Goal: Task Accomplishment & Management: Manage account settings

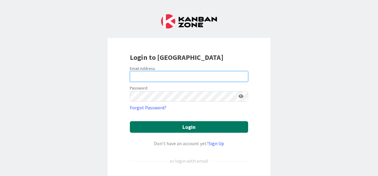
type input "[EMAIL_ADDRESS][DOMAIN_NAME]"
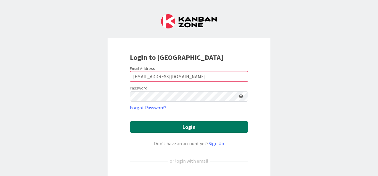
click at [203, 131] on button "Login" at bounding box center [189, 127] width 118 height 12
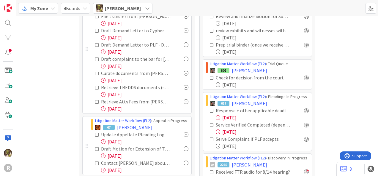
scroll to position [119, 0]
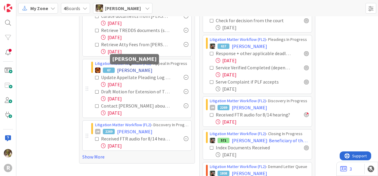
click at [134, 68] on span "[PERSON_NAME]" at bounding box center [134, 70] width 35 height 7
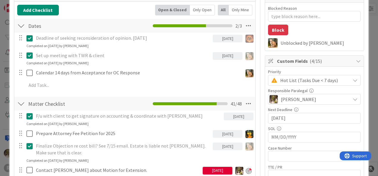
scroll to position [30, 0]
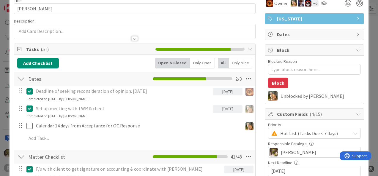
click at [233, 62] on div "Only Mine" at bounding box center [240, 63] width 23 height 11
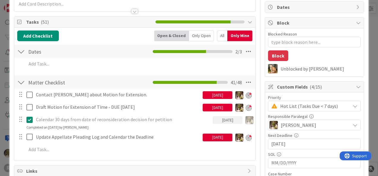
scroll to position [89, 0]
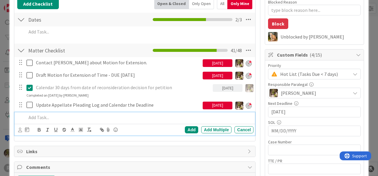
type textarea "x"
click at [79, 115] on p at bounding box center [138, 117] width 224 height 7
click at [44, 117] on p "Confirm filing was accepted" at bounding box center [138, 117] width 224 height 7
click at [19, 128] on icon at bounding box center [20, 130] width 4 height 4
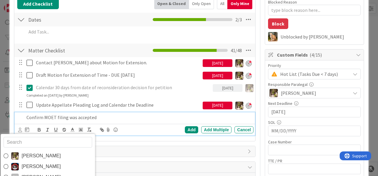
drag, startPoint x: 34, startPoint y: 153, endPoint x: 29, endPoint y: 150, distance: 5.6
click at [34, 153] on span "[PERSON_NAME]" at bounding box center [40, 156] width 39 height 9
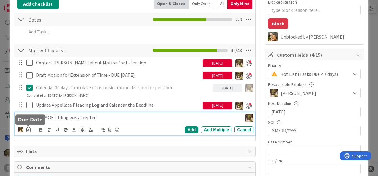
click at [27, 126] on div at bounding box center [28, 126] width 4 height 2
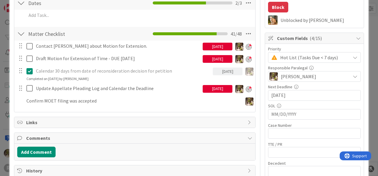
scroll to position [119, 0]
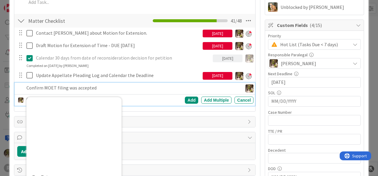
click at [58, 85] on p "Confirm MOET filing was accepted" at bounding box center [132, 88] width 213 height 7
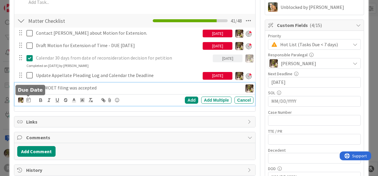
click at [26, 100] on icon at bounding box center [28, 100] width 4 height 5
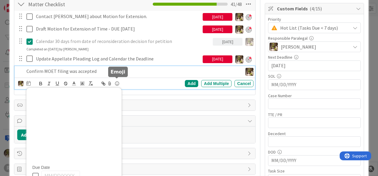
scroll to position [148, 0]
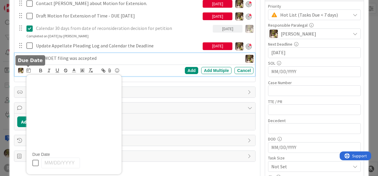
click at [29, 71] on icon at bounding box center [28, 70] width 4 height 5
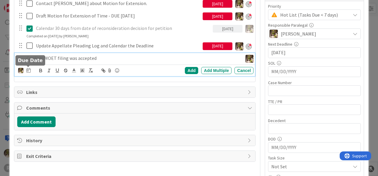
click at [29, 71] on icon at bounding box center [28, 70] width 4 height 5
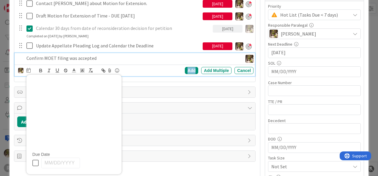
click at [189, 70] on div "Add" at bounding box center [191, 70] width 13 height 7
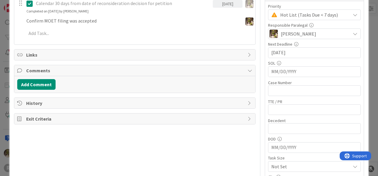
scroll to position [124, 0]
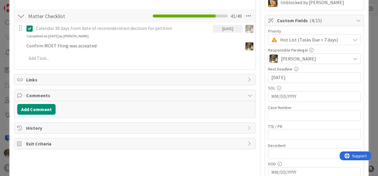
type textarea "x"
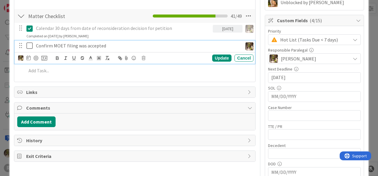
click at [53, 44] on p "Confirm MOET filing was accepted" at bounding box center [138, 45] width 204 height 7
click at [29, 58] on icon at bounding box center [28, 58] width 4 height 5
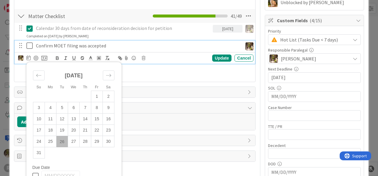
click at [65, 142] on td "26" at bounding box center [62, 141] width 12 height 11
type input "[DATE]"
click at [216, 56] on div "Update" at bounding box center [221, 58] width 19 height 7
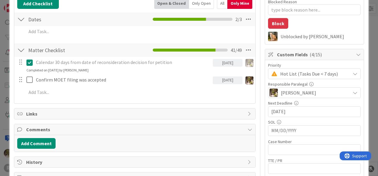
scroll to position [0, 0]
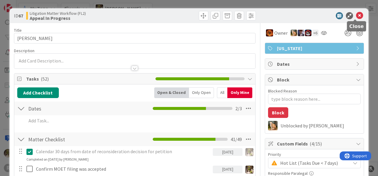
click at [356, 15] on icon at bounding box center [359, 15] width 7 height 7
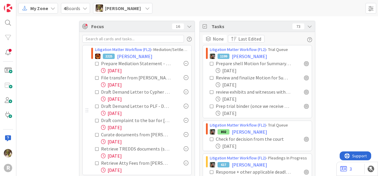
click at [46, 7] on span "My Zone" at bounding box center [39, 8] width 18 height 7
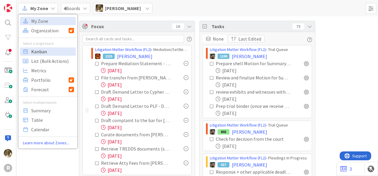
click at [54, 53] on span "Kanban" at bounding box center [52, 51] width 43 height 9
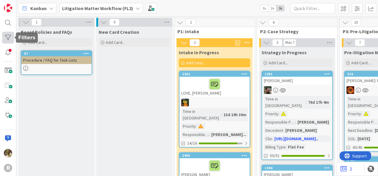
click at [7, 37] on div at bounding box center [8, 38] width 12 height 12
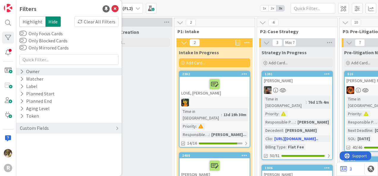
click at [22, 72] on icon at bounding box center [22, 71] width 4 height 5
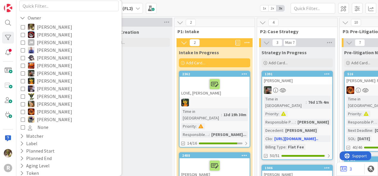
scroll to position [59, 0]
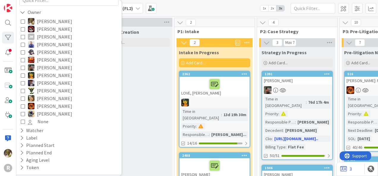
click at [23, 107] on icon at bounding box center [23, 106] width 4 height 4
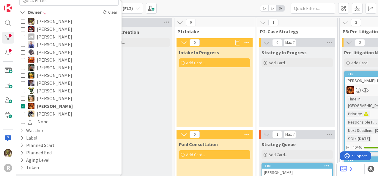
click at [23, 68] on icon at bounding box center [23, 68] width 4 height 4
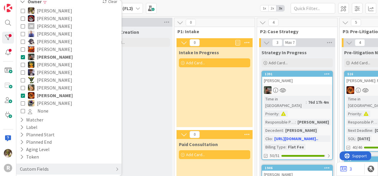
scroll to position [76, 0]
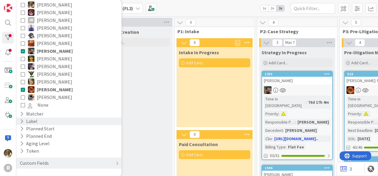
click at [24, 121] on div "Label" at bounding box center [28, 121] width 19 height 7
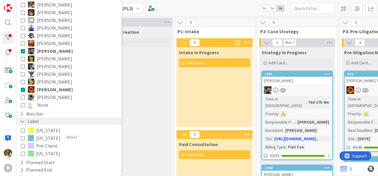
click at [23, 121] on icon at bounding box center [22, 121] width 5 height 5
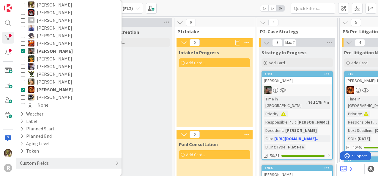
click at [51, 164] on div "Custom Fields" at bounding box center [68, 163] width 105 height 11
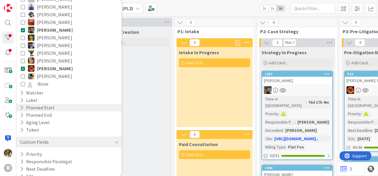
scroll to position [135, 0]
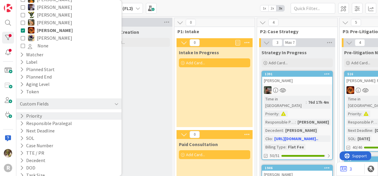
click at [23, 115] on icon at bounding box center [22, 116] width 4 height 5
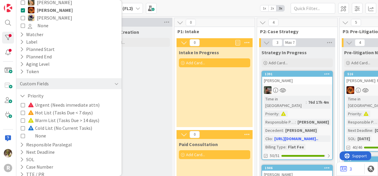
scroll to position [165, 0]
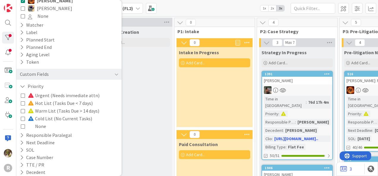
click at [24, 97] on icon at bounding box center [23, 96] width 4 height 4
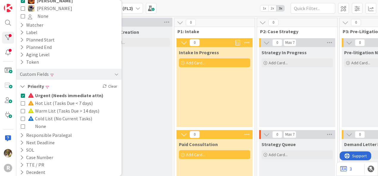
click at [24, 103] on icon at bounding box center [23, 103] width 4 height 4
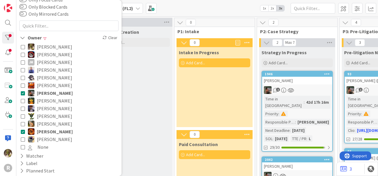
scroll to position [0, 0]
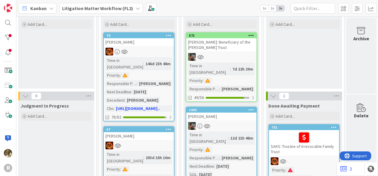
scroll to position [0, 821]
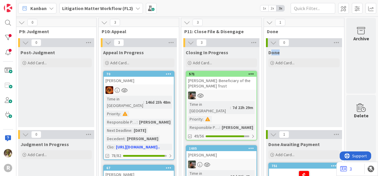
drag, startPoint x: 266, startPoint y: 53, endPoint x: 294, endPoint y: 49, distance: 28.6
click at [294, 49] on div "Done" at bounding box center [304, 51] width 76 height 8
drag, startPoint x: 294, startPoint y: 49, endPoint x: 273, endPoint y: 87, distance: 44.0
click at [273, 87] on div "Done Add Card..." at bounding box center [304, 87] width 76 height 80
click at [206, 89] on div "[PERSON_NAME]: Beneficiary of the [PERSON_NAME] Trust" at bounding box center [221, 83] width 70 height 13
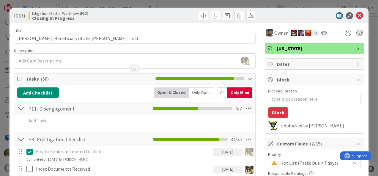
drag, startPoint x: 373, startPoint y: 26, endPoint x: 268, endPoint y: 12, distance: 105.9
click at [268, 12] on div at bounding box center [311, 15] width 105 height 7
click at [356, 15] on icon at bounding box center [359, 15] width 7 height 7
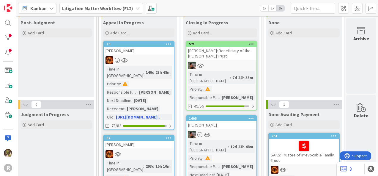
scroll to position [30, 821]
click at [226, 67] on div at bounding box center [221, 66] width 70 height 8
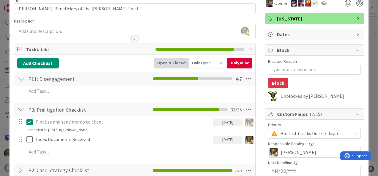
scroll to position [30, 0]
click at [220, 66] on div "All" at bounding box center [222, 63] width 10 height 11
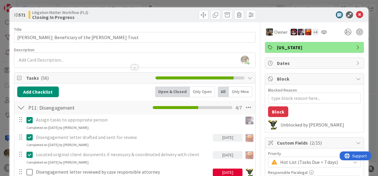
scroll to position [0, 0]
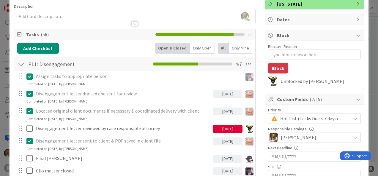
click at [235, 50] on div "Only Mine" at bounding box center [240, 48] width 23 height 11
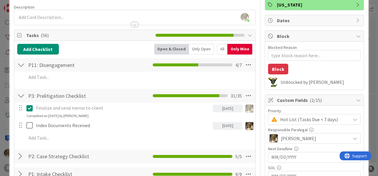
scroll to position [43, 0]
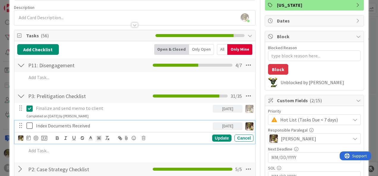
click at [83, 126] on p "Index Documents Received" at bounding box center [123, 126] width 174 height 7
click at [144, 137] on icon at bounding box center [144, 138] width 4 height 4
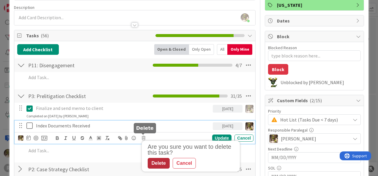
click at [160, 160] on div "Delete" at bounding box center [159, 163] width 22 height 11
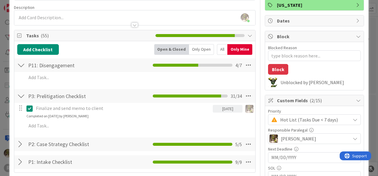
click at [221, 48] on div "All" at bounding box center [222, 49] width 10 height 11
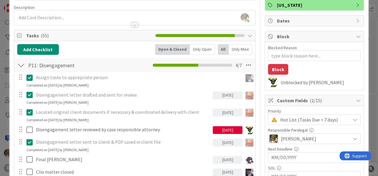
scroll to position [0, 0]
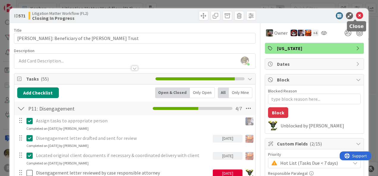
click at [357, 12] on icon at bounding box center [359, 15] width 7 height 7
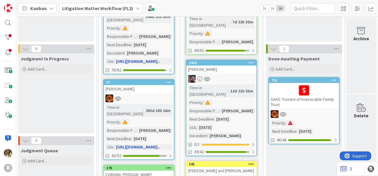
click at [232, 75] on div at bounding box center [221, 79] width 70 height 8
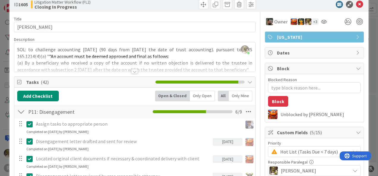
click at [195, 96] on div "Only Open" at bounding box center [202, 96] width 25 height 11
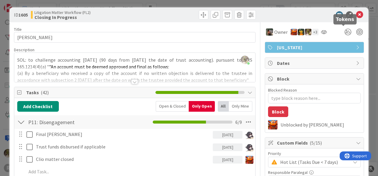
scroll to position [1, 0]
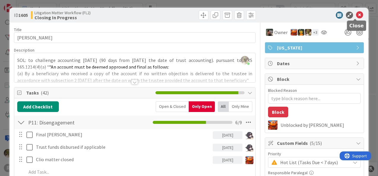
click at [356, 15] on icon at bounding box center [359, 15] width 7 height 7
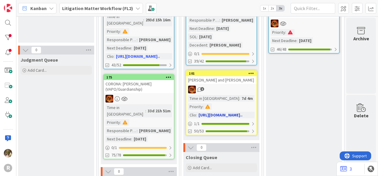
click at [224, 86] on div "1" at bounding box center [221, 90] width 70 height 8
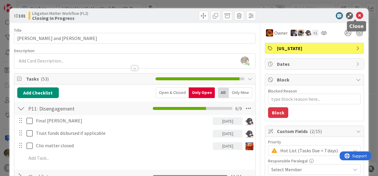
click at [356, 14] on icon at bounding box center [359, 15] width 7 height 7
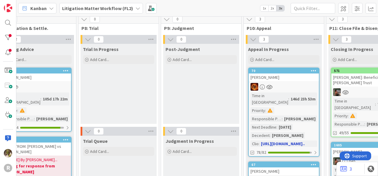
click at [284, 77] on div "[PERSON_NAME]" at bounding box center [283, 78] width 70 height 8
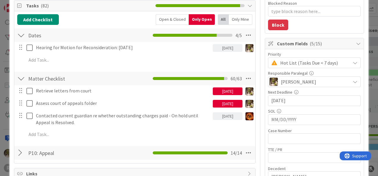
scroll to position [88, 0]
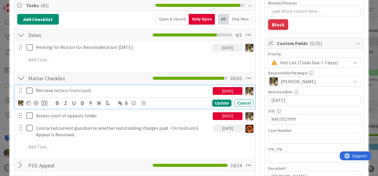
click at [30, 90] on icon at bounding box center [30, 90] width 9 height 7
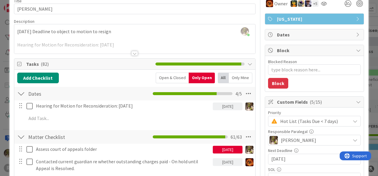
scroll to position [29, 0]
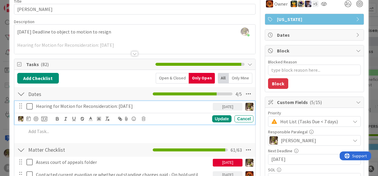
click at [157, 109] on div "Hearing for Motion for Reconsideration: [DATE]" at bounding box center [123, 106] width 179 height 10
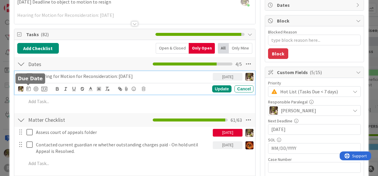
scroll to position [59, 0]
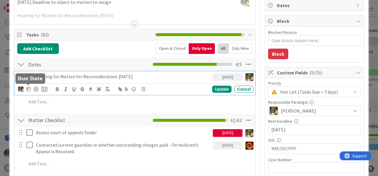
click at [29, 88] on icon at bounding box center [28, 89] width 4 height 5
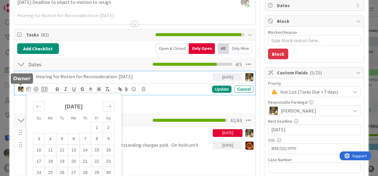
click at [21, 90] on img at bounding box center [20, 89] width 5 height 5
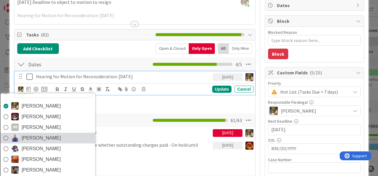
scroll to position [10, 0]
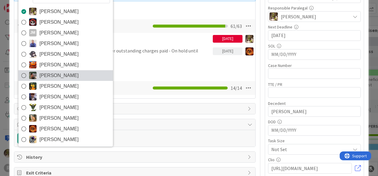
click at [49, 75] on span "[PERSON_NAME]" at bounding box center [58, 75] width 39 height 9
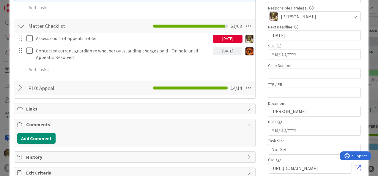
type textarea "x"
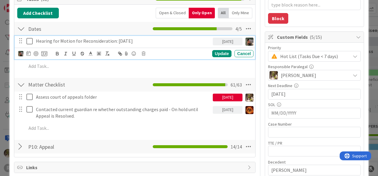
scroll to position [94, 0]
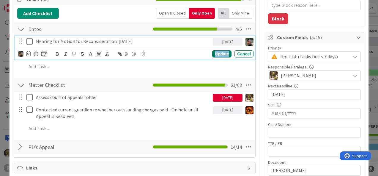
click at [215, 53] on div "Update" at bounding box center [221, 53] width 19 height 7
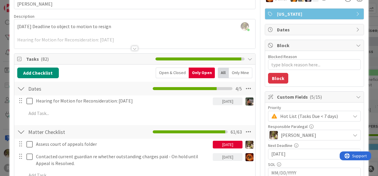
scroll to position [35, 0]
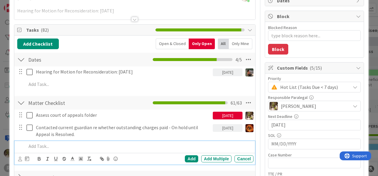
click at [54, 146] on p at bounding box center [138, 146] width 224 height 7
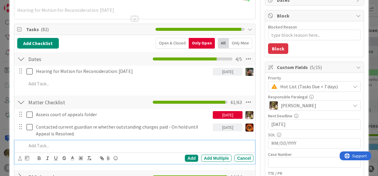
scroll to position [64, 0]
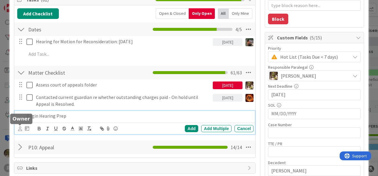
click at [20, 129] on icon at bounding box center [20, 129] width 4 height 4
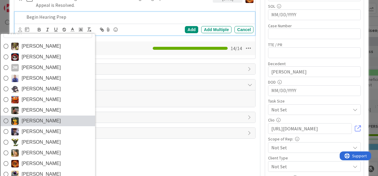
scroll to position [193, 0]
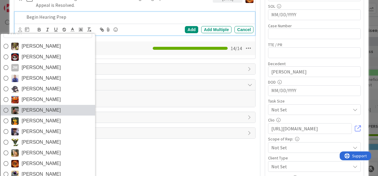
click at [32, 106] on span "[PERSON_NAME]" at bounding box center [40, 110] width 39 height 9
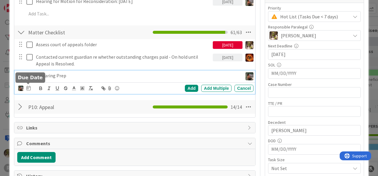
click at [29, 87] on icon at bounding box center [28, 88] width 4 height 5
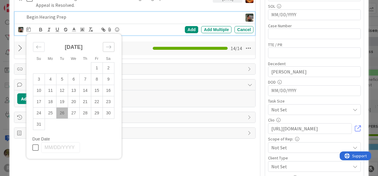
click at [106, 44] on icon "Move forward to switch to the next month." at bounding box center [109, 47] width 6 height 6
click at [108, 48] on icon "Move forward to switch to the next month." at bounding box center [109, 47] width 6 height 6
click at [97, 99] on td "24" at bounding box center [97, 101] width 12 height 11
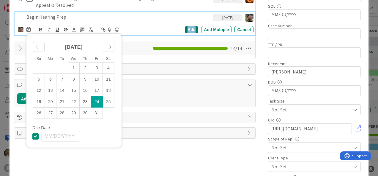
click at [186, 28] on div "Add" at bounding box center [191, 29] width 13 height 7
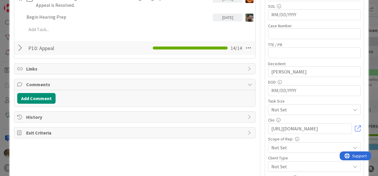
type textarea "x"
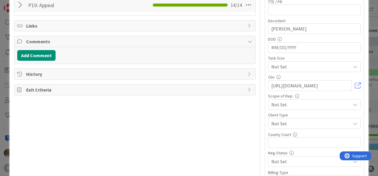
scroll to position [236, 0]
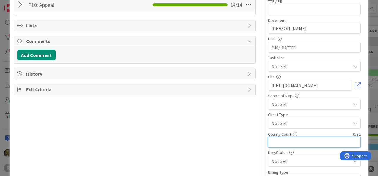
click at [278, 144] on input "text" at bounding box center [314, 142] width 93 height 11
type input "[US_STATE]"
type textarea "x"
type input "[US_STATE]"
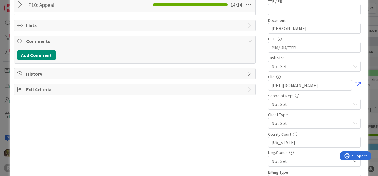
click at [219, 124] on div "Title 12 / 128 [PERSON_NAME] Description [PERSON_NAME] joined 2 m ago [DATE] De…" at bounding box center [134, 11] width 241 height 449
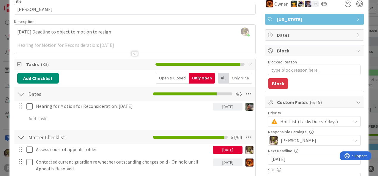
scroll to position [0, 0]
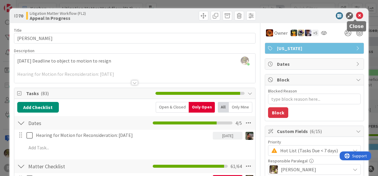
click at [356, 18] on icon at bounding box center [359, 15] width 7 height 7
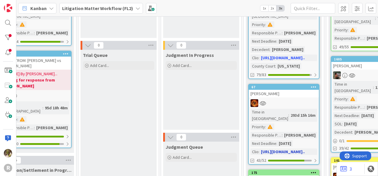
click at [289, 90] on div "[PERSON_NAME]" at bounding box center [283, 94] width 70 height 8
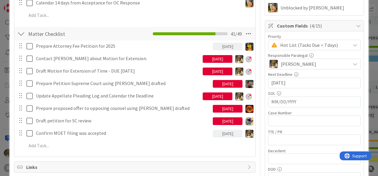
scroll to position [118, 0]
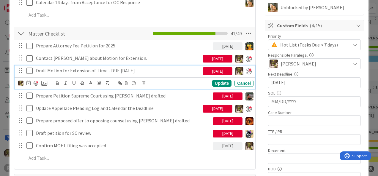
click at [30, 70] on icon at bounding box center [30, 70] width 9 height 7
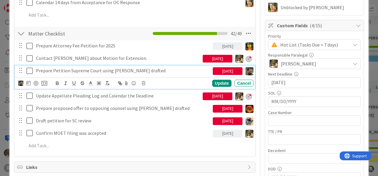
click at [30, 73] on icon at bounding box center [30, 70] width 9 height 7
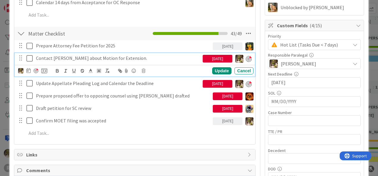
click at [29, 58] on icon at bounding box center [30, 58] width 9 height 7
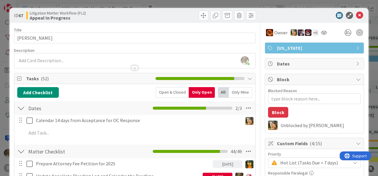
scroll to position [0, 0]
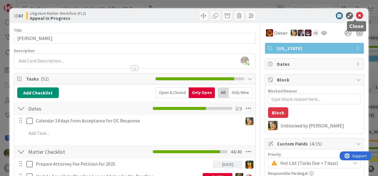
click at [356, 14] on icon at bounding box center [359, 15] width 7 height 7
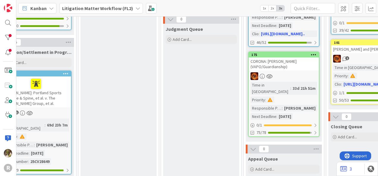
scroll to position [208, 674]
click at [297, 57] on div "CORONA: [PERSON_NAME] (VAPO/Guardianship)" at bounding box center [283, 63] width 70 height 13
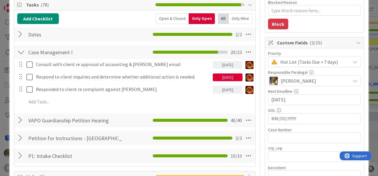
scroll to position [89, 0]
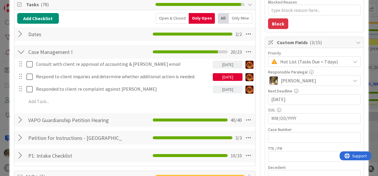
click at [167, 17] on div "Open & Closed" at bounding box center [172, 18] width 33 height 11
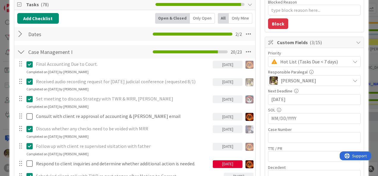
click at [200, 18] on div "Only Open" at bounding box center [202, 18] width 25 height 11
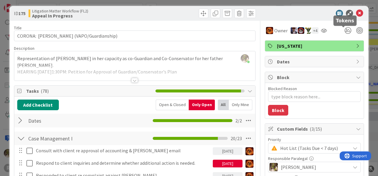
scroll to position [0, 0]
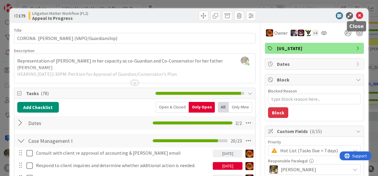
click at [356, 15] on icon at bounding box center [359, 15] width 7 height 7
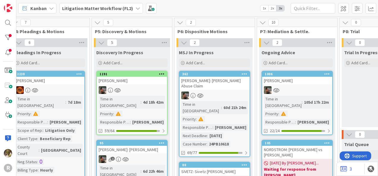
scroll to position [0, 413]
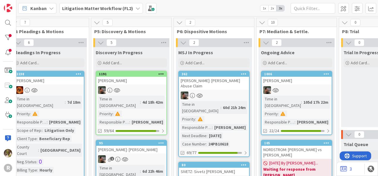
click at [301, 86] on link "1006 [PERSON_NAME] Time in Column : 105d 17h 22m Priority : Responsible Paraleg…" at bounding box center [296, 103] width 71 height 64
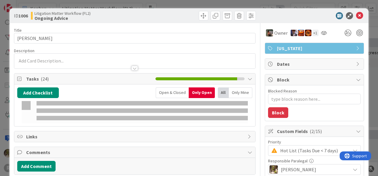
type textarea "x"
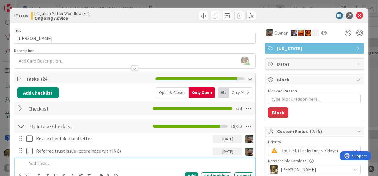
click at [114, 164] on p at bounding box center [138, 163] width 224 height 7
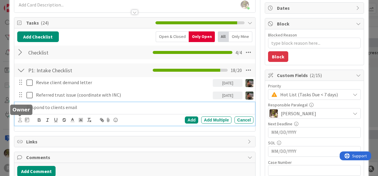
click at [20, 118] on icon at bounding box center [20, 120] width 4 height 4
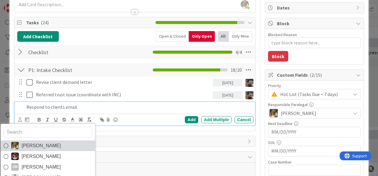
click at [27, 148] on span "[PERSON_NAME]" at bounding box center [40, 146] width 39 height 9
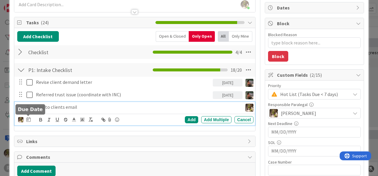
click at [27, 117] on icon at bounding box center [28, 119] width 4 height 5
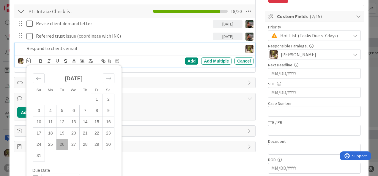
scroll to position [115, 0]
click at [65, 145] on td "26" at bounding box center [62, 144] width 12 height 11
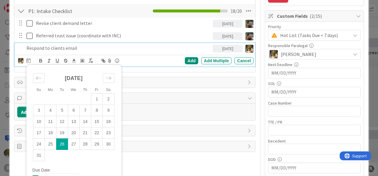
click at [57, 46] on p "Respond to clients email" at bounding box center [118, 48] width 184 height 7
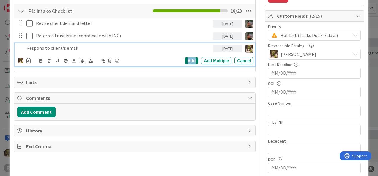
click at [186, 60] on div "Add" at bounding box center [191, 60] width 13 height 7
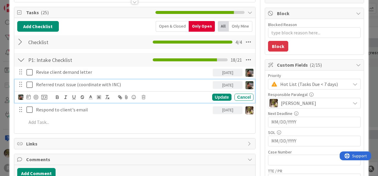
drag, startPoint x: 101, startPoint y: 85, endPoint x: 100, endPoint y: 88, distance: 3.6
click at [100, 87] on p "Referred trust issue (coordinate with INC)" at bounding box center [123, 84] width 174 height 7
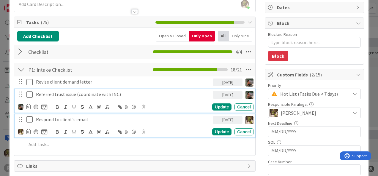
click at [64, 120] on p "Respond to client's email" at bounding box center [123, 119] width 174 height 7
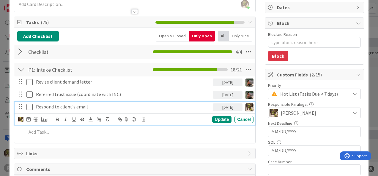
scroll to position [44, 0]
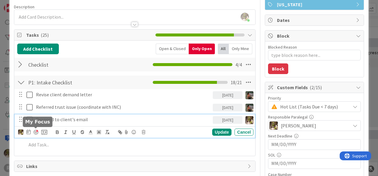
click at [36, 130] on div at bounding box center [36, 132] width 5 height 5
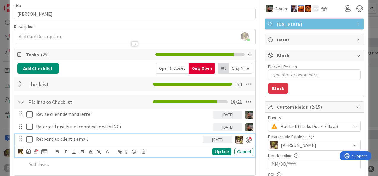
scroll to position [0, 0]
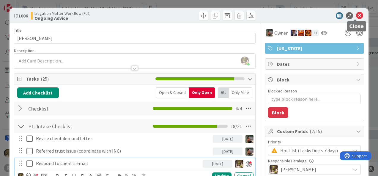
click at [356, 14] on icon at bounding box center [359, 15] width 7 height 7
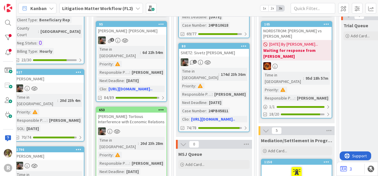
scroll to position [119, 413]
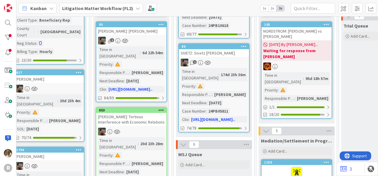
click at [301, 63] on div at bounding box center [296, 67] width 70 height 8
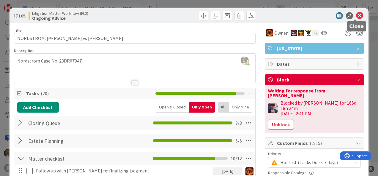
click at [356, 17] on icon at bounding box center [359, 15] width 7 height 7
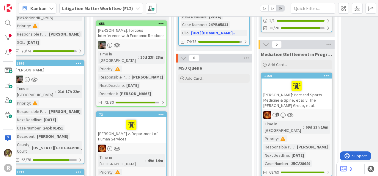
click at [308, 88] on div "[PERSON_NAME]: Portland Sports Medicine & Spine, et al. v. The [PERSON_NAME] Gr…" at bounding box center [296, 94] width 70 height 31
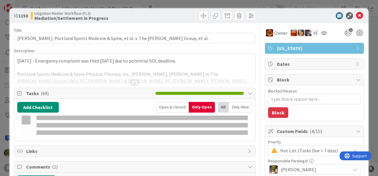
type textarea "x"
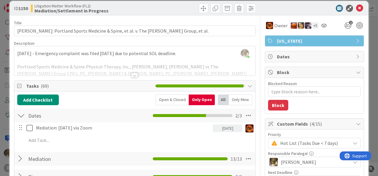
scroll to position [0, 0]
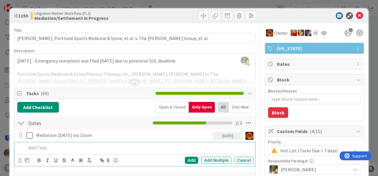
click at [73, 145] on p at bounding box center [138, 148] width 224 height 7
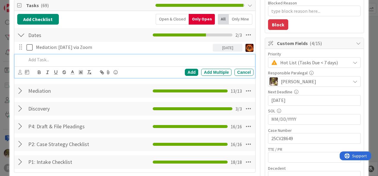
click at [19, 88] on div at bounding box center [21, 91] width 8 height 11
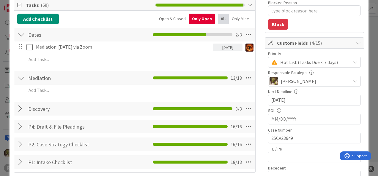
scroll to position [89, 0]
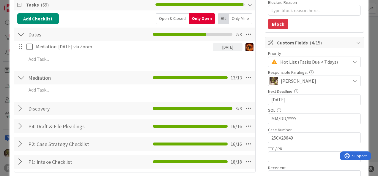
click at [50, 94] on div "Add Add Multiple Cancel" at bounding box center [135, 90] width 240 height 11
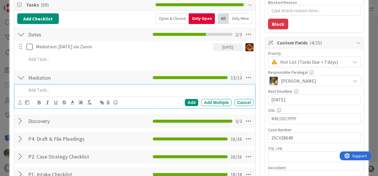
click at [49, 91] on p at bounding box center [138, 90] width 224 height 7
click at [20, 101] on icon at bounding box center [20, 102] width 4 height 4
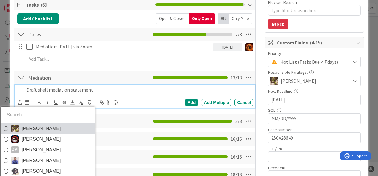
click at [37, 127] on span "[PERSON_NAME]" at bounding box center [40, 128] width 39 height 9
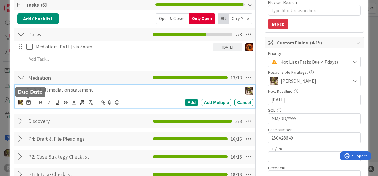
click at [29, 100] on icon at bounding box center [28, 102] width 4 height 5
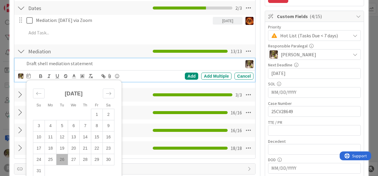
click at [109, 110] on td "2" at bounding box center [108, 114] width 12 height 11
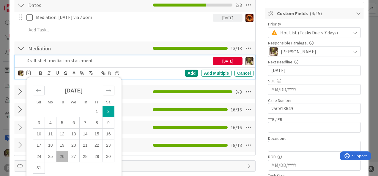
click at [109, 86] on div "Move forward to switch to the next month." at bounding box center [109, 91] width 12 height 10
click at [75, 112] on td "1" at bounding box center [74, 111] width 12 height 11
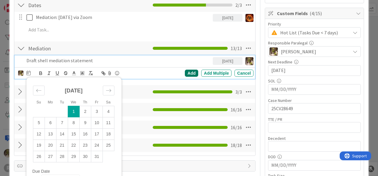
click at [187, 70] on div "Add" at bounding box center [191, 73] width 13 height 7
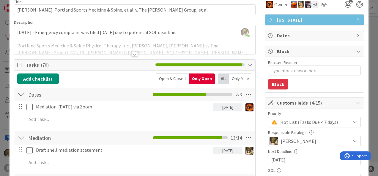
scroll to position [29, 0]
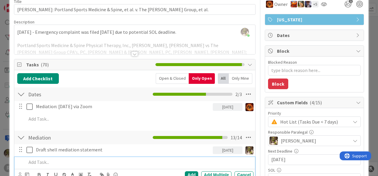
click at [49, 159] on p at bounding box center [138, 162] width 224 height 7
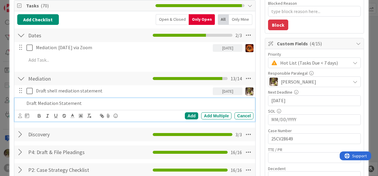
scroll to position [88, 0]
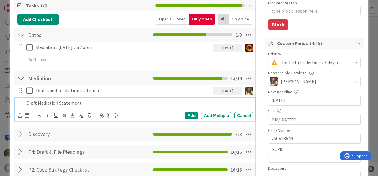
click at [19, 117] on icon at bounding box center [20, 115] width 4 height 4
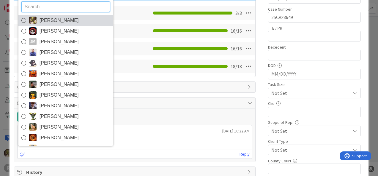
scroll to position [210, 0]
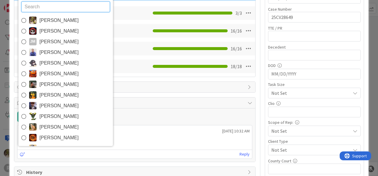
click at [63, 19] on span "[PERSON_NAME]" at bounding box center [58, 20] width 39 height 9
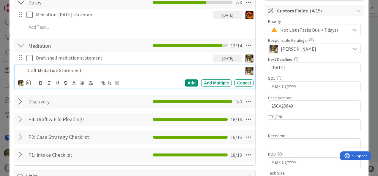
scroll to position [121, 0]
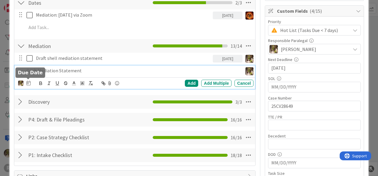
click at [27, 83] on icon at bounding box center [28, 83] width 4 height 5
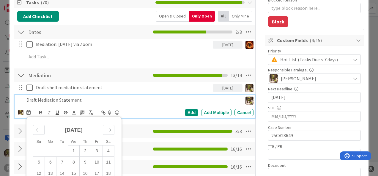
scroll to position [91, 0]
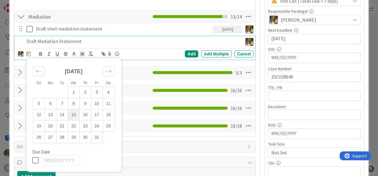
click at [75, 113] on td "15" at bounding box center [74, 114] width 12 height 11
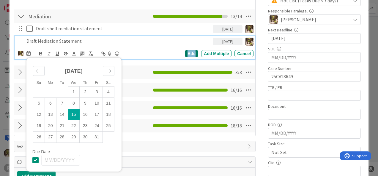
click at [186, 51] on div "Add" at bounding box center [191, 53] width 13 height 7
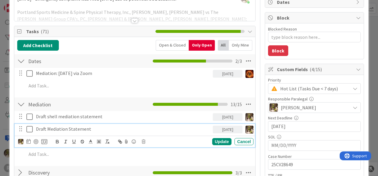
click at [94, 128] on p "Draft Mediation Statement" at bounding box center [123, 129] width 174 height 7
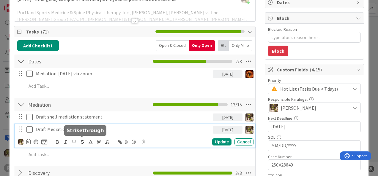
scroll to position [61, 0]
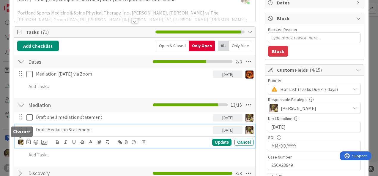
click at [20, 141] on img at bounding box center [20, 142] width 5 height 5
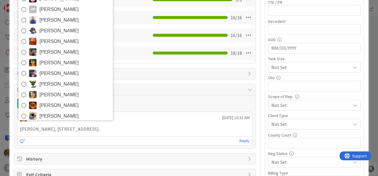
scroll to position [7, 0]
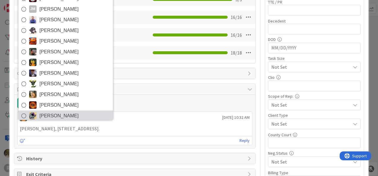
click at [23, 114] on icon at bounding box center [23, 116] width 5 height 9
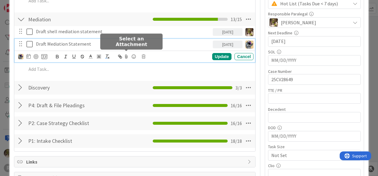
scroll to position [147, 0]
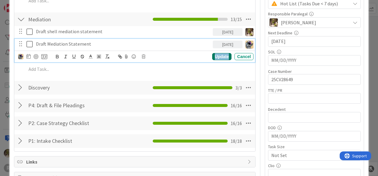
click at [221, 55] on div "Update" at bounding box center [221, 56] width 19 height 7
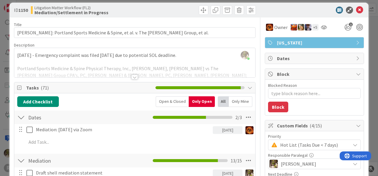
scroll to position [0, 0]
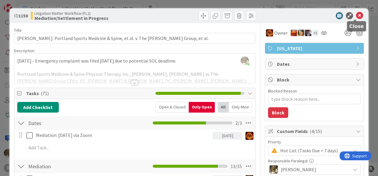
click at [356, 14] on icon at bounding box center [359, 15] width 7 height 7
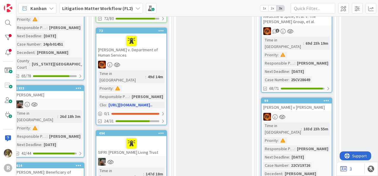
scroll to position [290, 413]
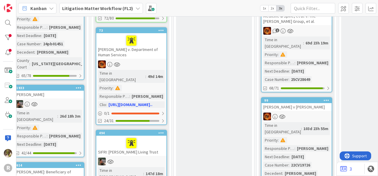
click at [302, 113] on div at bounding box center [296, 117] width 70 height 8
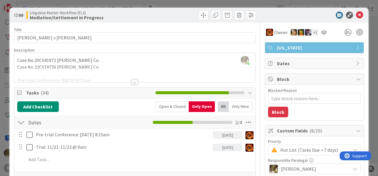
scroll to position [1, 0]
click at [357, 15] on icon at bounding box center [359, 15] width 7 height 7
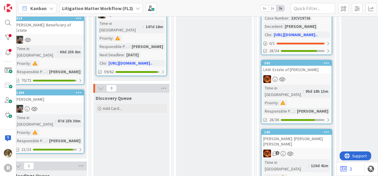
scroll to position [438, 413]
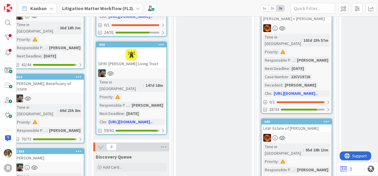
click at [309, 134] on div at bounding box center [296, 138] width 70 height 8
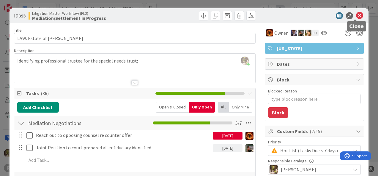
click at [356, 16] on icon at bounding box center [359, 15] width 7 height 7
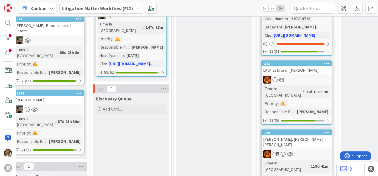
click at [294, 136] on div "[PERSON_NAME]: [PERSON_NAME] [PERSON_NAME]" at bounding box center [296, 142] width 70 height 13
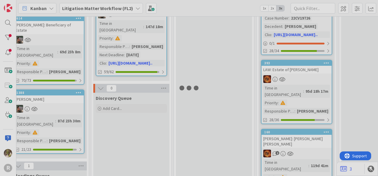
scroll to position [437, 413]
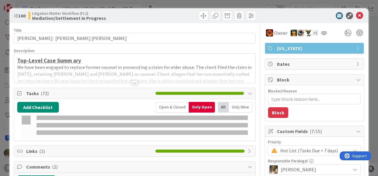
type textarea "x"
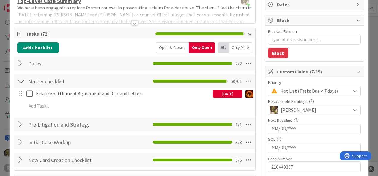
scroll to position [59, 0]
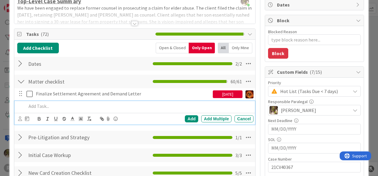
click at [41, 105] on p at bounding box center [138, 106] width 224 height 7
click at [63, 106] on p "Follow up w/ OP re: Equiptment" at bounding box center [138, 106] width 224 height 7
click at [108, 106] on p "Follow up w/ OP Re: Equipment" at bounding box center [138, 106] width 224 height 7
click at [19, 118] on icon at bounding box center [20, 119] width 4 height 4
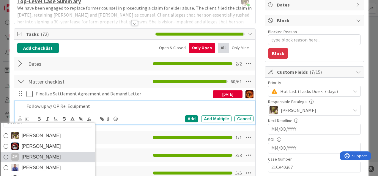
scroll to position [10, 0]
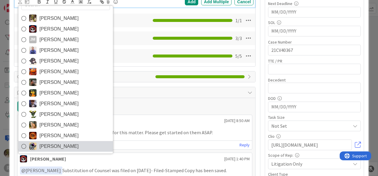
click at [39, 148] on span "[PERSON_NAME]" at bounding box center [58, 146] width 39 height 9
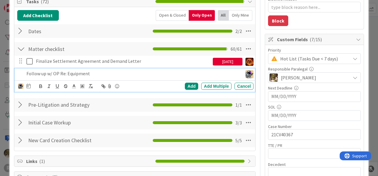
scroll to position [92, 0]
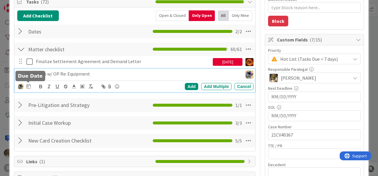
click at [29, 87] on icon at bounding box center [28, 86] width 4 height 5
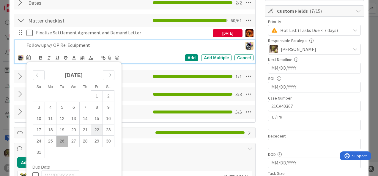
scroll to position [121, 0]
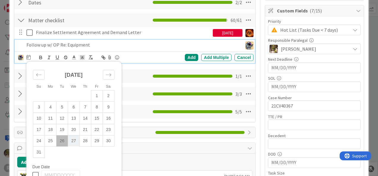
click at [73, 143] on td "27" at bounding box center [74, 140] width 12 height 11
click at [185, 56] on div "Add" at bounding box center [191, 57] width 13 height 7
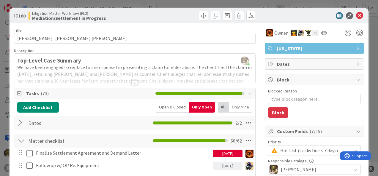
scroll to position [0, 0]
click at [356, 15] on icon at bounding box center [359, 15] width 7 height 7
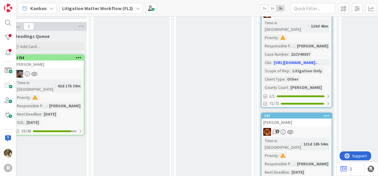
click at [309, 128] on div "1" at bounding box center [296, 132] width 70 height 8
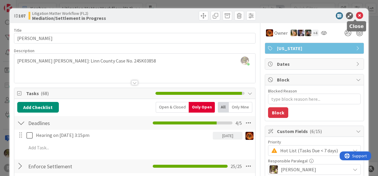
click at [356, 15] on icon at bounding box center [359, 15] width 7 height 7
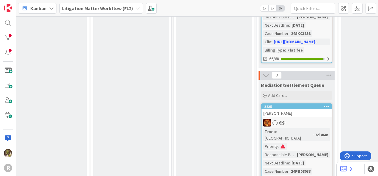
click at [293, 110] on div "[PERSON_NAME]" at bounding box center [296, 114] width 70 height 8
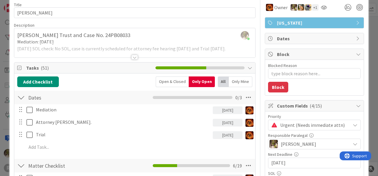
scroll to position [26, 0]
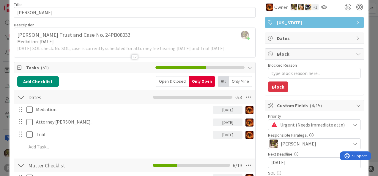
click at [134, 56] on div at bounding box center [134, 57] width 7 height 5
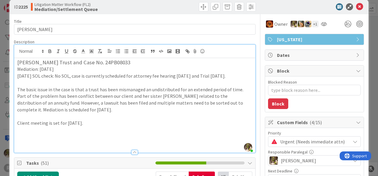
scroll to position [0, 0]
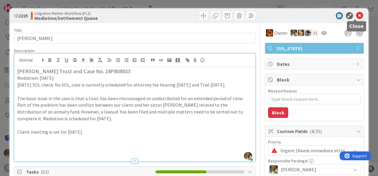
click at [356, 15] on icon at bounding box center [359, 15] width 7 height 7
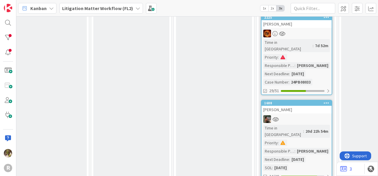
click at [300, 106] on div "[PERSON_NAME]" at bounding box center [296, 110] width 70 height 8
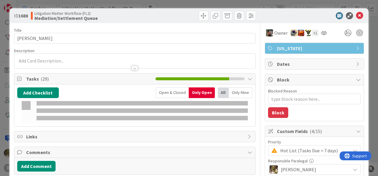
type textarea "x"
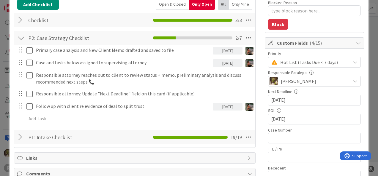
scroll to position [89, 0]
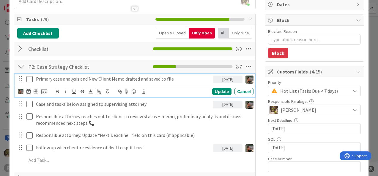
click at [69, 77] on p "Primary case analysis and New Client Memo drafted and saved to file" at bounding box center [123, 79] width 174 height 7
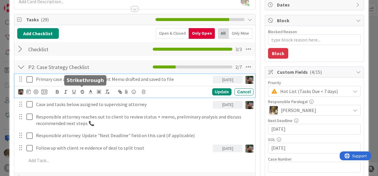
scroll to position [59, 0]
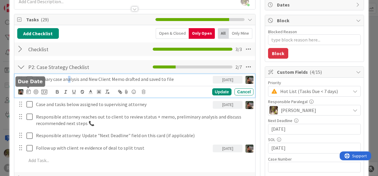
click at [27, 93] on icon at bounding box center [28, 91] width 4 height 5
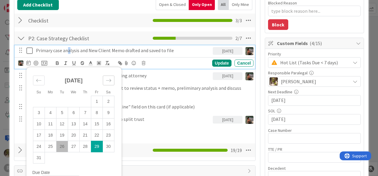
click at [107, 83] on div "Move forward to switch to the next month." at bounding box center [109, 81] width 12 height 10
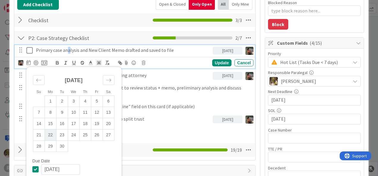
scroll to position [89, 0]
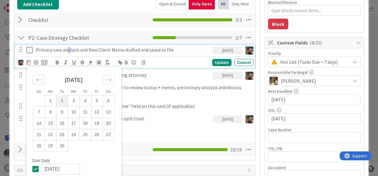
click at [63, 99] on td "2" at bounding box center [62, 100] width 12 height 11
type input "[DATE]"
click at [217, 61] on div "Update" at bounding box center [221, 62] width 19 height 7
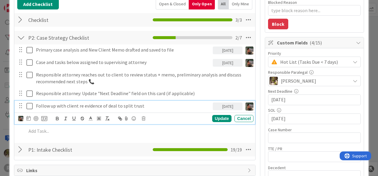
click at [29, 105] on icon at bounding box center [30, 106] width 9 height 7
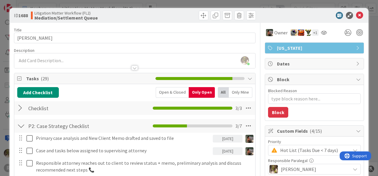
scroll to position [0, 0]
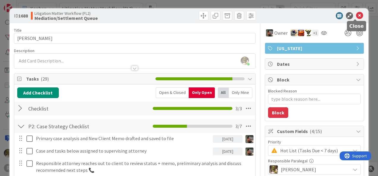
click at [356, 17] on icon at bounding box center [359, 15] width 7 height 7
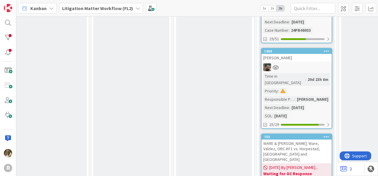
click at [293, 140] on div "WARE & [PERSON_NAME]: Ware, Valdez, ORC-KF1 vs. Horpestad, [GEOGRAPHIC_DATA] an…" at bounding box center [296, 152] width 70 height 24
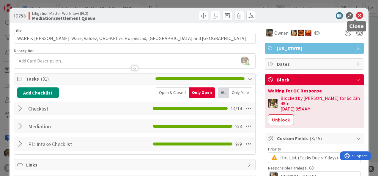
click at [356, 18] on icon at bounding box center [359, 15] width 7 height 7
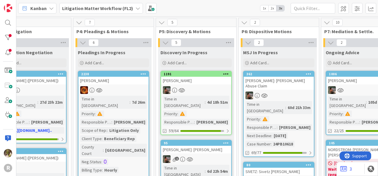
scroll to position [0, 349]
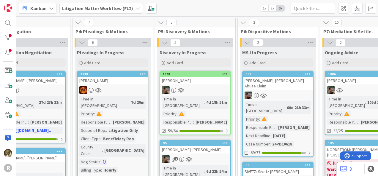
click at [284, 92] on div at bounding box center [278, 96] width 70 height 8
type textarea "x"
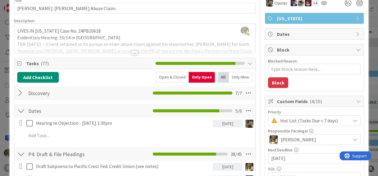
scroll to position [30, 0]
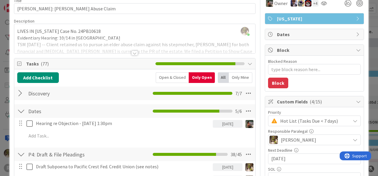
click at [132, 52] on div at bounding box center [134, 53] width 7 height 5
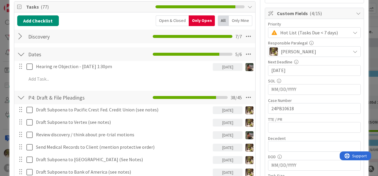
scroll to position [118, 0]
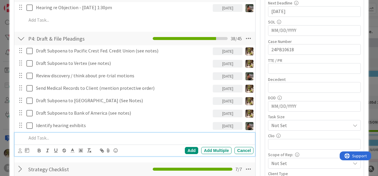
click at [44, 140] on p at bounding box center [138, 138] width 224 height 7
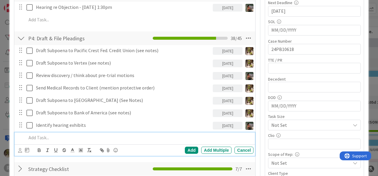
scroll to position [178, 0]
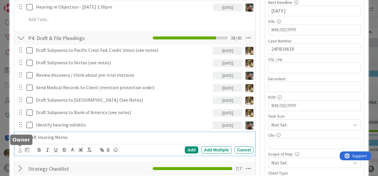
click at [19, 148] on icon at bounding box center [20, 150] width 4 height 4
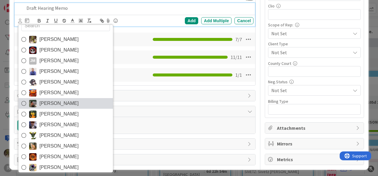
scroll to position [0, 0]
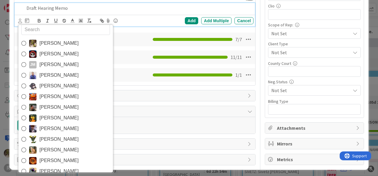
click at [48, 103] on span "[PERSON_NAME]" at bounding box center [58, 107] width 39 height 9
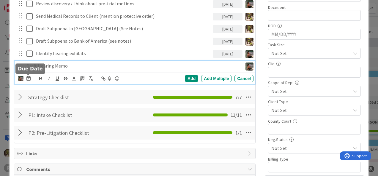
scroll to position [248, 0]
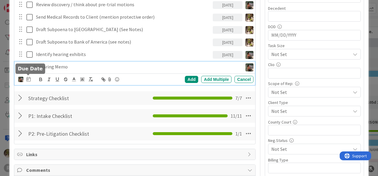
click at [29, 79] on icon at bounding box center [28, 79] width 4 height 5
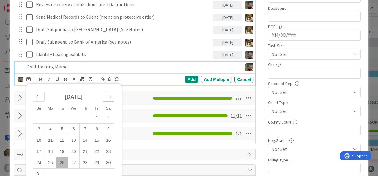
click at [110, 96] on icon "Move forward to switch to the next month." at bounding box center [108, 96] width 5 height 3
click at [111, 98] on div "Move forward to switch to the next month." at bounding box center [109, 97] width 12 height 10
click at [76, 118] on td "1" at bounding box center [74, 118] width 12 height 11
click at [186, 79] on div "Add" at bounding box center [191, 79] width 13 height 7
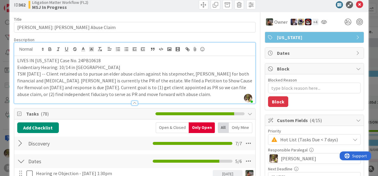
scroll to position [0, 0]
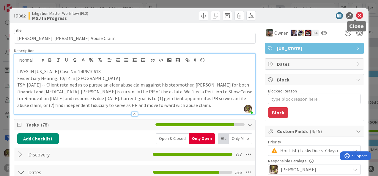
click at [356, 16] on icon at bounding box center [359, 15] width 7 height 7
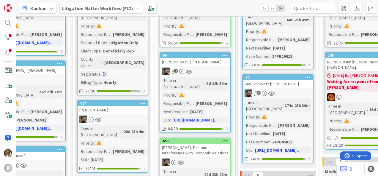
click at [284, 90] on div "1" at bounding box center [278, 94] width 70 height 8
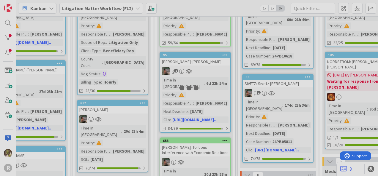
scroll to position [88, 349]
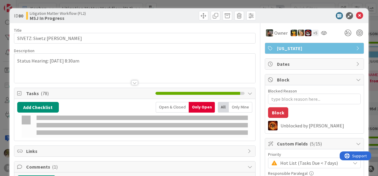
type textarea "x"
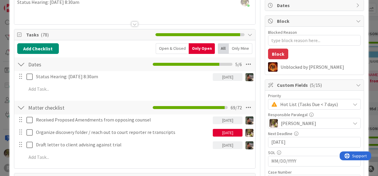
scroll to position [59, 0]
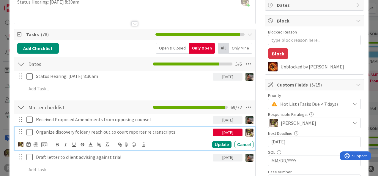
click at [119, 132] on p "Organize discovery folder / reach out to court reporter re transcripts" at bounding box center [123, 132] width 174 height 7
click at [30, 145] on icon at bounding box center [28, 144] width 4 height 5
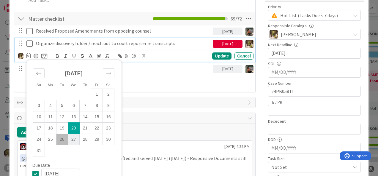
scroll to position [148, 0]
click at [98, 137] on td "29" at bounding box center [97, 139] width 12 height 11
type input "[DATE]"
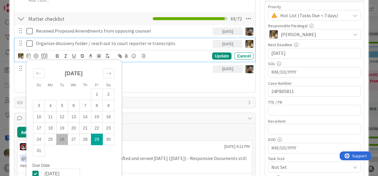
type textarea "x"
click at [221, 55] on div "Update" at bounding box center [221, 56] width 19 height 7
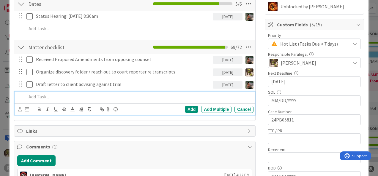
click at [63, 97] on p at bounding box center [138, 97] width 224 height 7
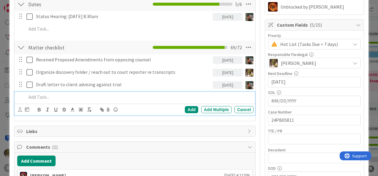
scroll to position [119, 0]
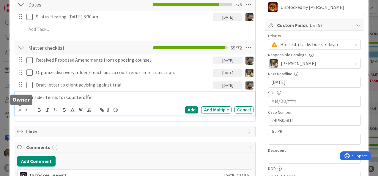
click at [18, 108] on icon at bounding box center [20, 110] width 4 height 4
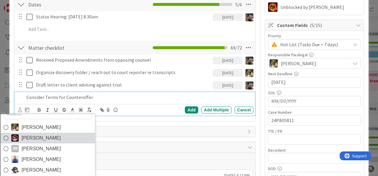
scroll to position [10, 0]
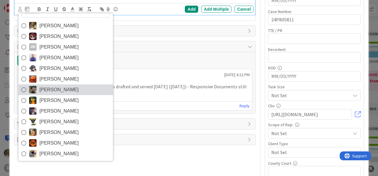
click at [60, 91] on span "[PERSON_NAME]" at bounding box center [58, 90] width 39 height 9
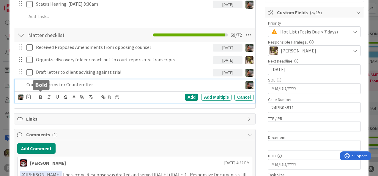
scroll to position [131, 0]
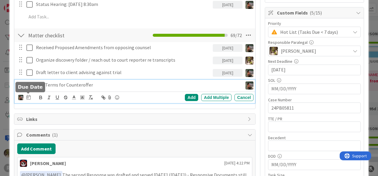
click at [30, 98] on icon at bounding box center [28, 97] width 4 height 5
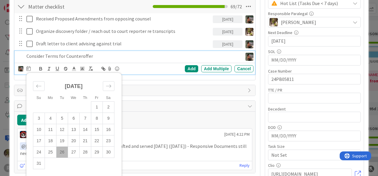
scroll to position [160, 0]
click at [111, 83] on div "Move forward to switch to the next month." at bounding box center [109, 86] width 12 height 10
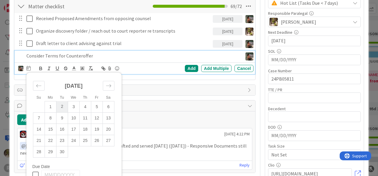
click at [61, 105] on td "2" at bounding box center [62, 106] width 12 height 11
click at [188, 68] on div "Add" at bounding box center [191, 68] width 13 height 7
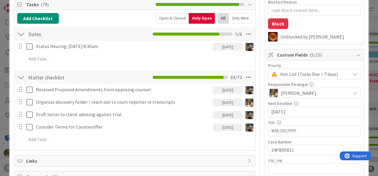
scroll to position [89, 0]
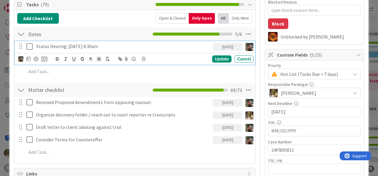
click at [99, 45] on p "Status Hearing: [DATE] 8:30am" at bounding box center [123, 46] width 174 height 7
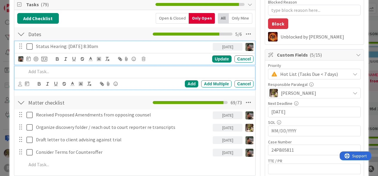
click at [209, 72] on p at bounding box center [138, 71] width 224 height 7
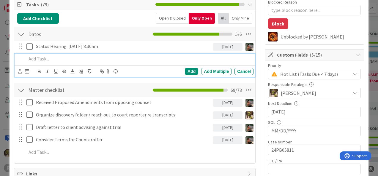
scroll to position [76, 0]
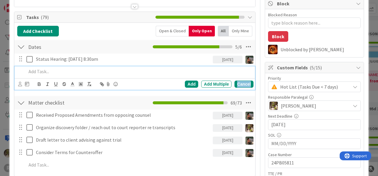
click at [240, 81] on div "Cancel" at bounding box center [243, 84] width 19 height 7
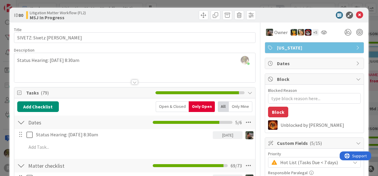
scroll to position [0, 0]
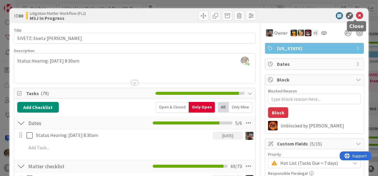
click at [356, 14] on icon at bounding box center [359, 15] width 7 height 7
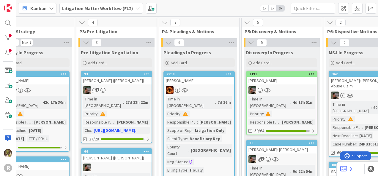
scroll to position [0, 262]
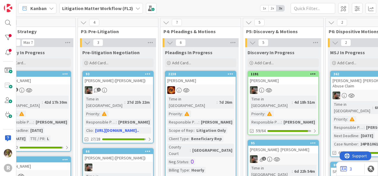
click at [292, 83] on div "[PERSON_NAME]" at bounding box center [283, 81] width 70 height 8
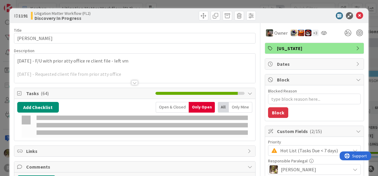
type textarea "x"
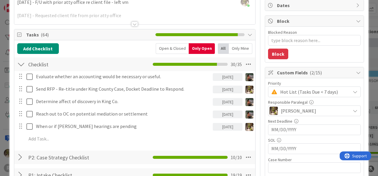
scroll to position [59, 0]
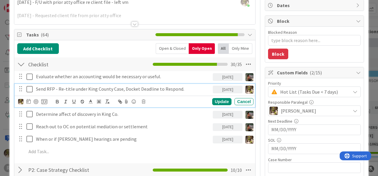
click at [85, 91] on p "Send RFP - Re-title under King County Case, Docket Deadline to Respond." at bounding box center [123, 89] width 174 height 7
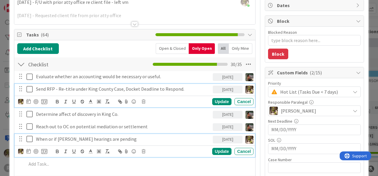
click at [121, 141] on p "When or if [PERSON_NAME] hearings are pending" at bounding box center [123, 139] width 174 height 7
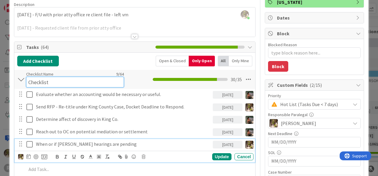
scroll to position [52, 0]
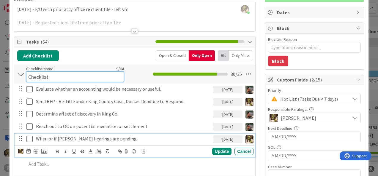
click at [115, 70] on div "Checklist Name 9 / 64 Checklist" at bounding box center [75, 74] width 98 height 16
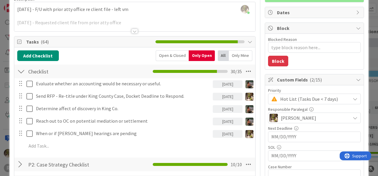
click at [127, 57] on div "Add Checklist Open & Closed Only Open All Only Mine" at bounding box center [134, 55] width 235 height 11
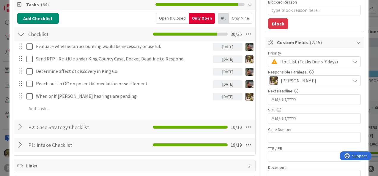
scroll to position [89, 0]
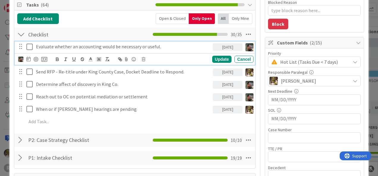
click at [126, 46] on p "Evaluate whether an accounting would be necessary or useful." at bounding box center [123, 46] width 174 height 7
click at [30, 59] on icon at bounding box center [28, 59] width 4 height 5
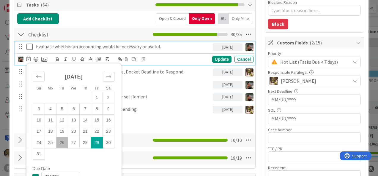
click at [108, 72] on div "Move forward to switch to the next month." at bounding box center [109, 77] width 12 height 10
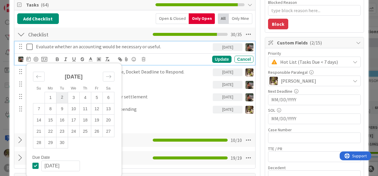
click at [62, 95] on td "2" at bounding box center [62, 97] width 12 height 11
type input "[DATE]"
type textarea "x"
click at [219, 57] on div "Update" at bounding box center [221, 59] width 19 height 7
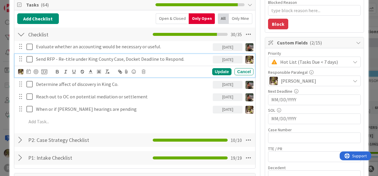
click at [185, 59] on p "Send RFP - Re-title under King County Case, Docket Deadline to Respond." at bounding box center [123, 59] width 174 height 7
click at [29, 71] on icon at bounding box center [28, 71] width 4 height 5
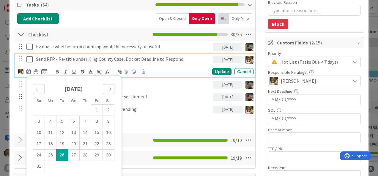
click at [108, 88] on icon "Move forward to switch to the next month." at bounding box center [109, 89] width 6 height 6
click at [61, 111] on td "2" at bounding box center [62, 110] width 12 height 11
type input "[DATE]"
type textarea "x"
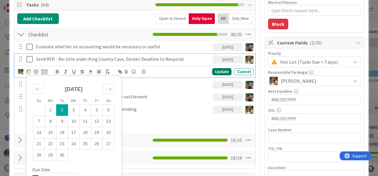
click at [215, 74] on div "Su Mo Tu We Th Fr Sa [DATE] 1 2 3 4 5 6 7 8 9 10 11 12 13 14 15 16 17 18 19 20 …" at bounding box center [135, 72] width 235 height 8
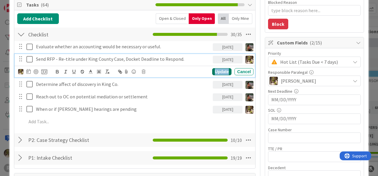
click at [215, 72] on div "Update" at bounding box center [221, 71] width 19 height 7
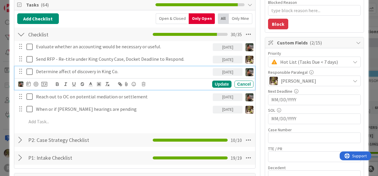
click at [91, 70] on p "Determine affect of discovery in King Co." at bounding box center [123, 71] width 174 height 7
click at [30, 84] on div at bounding box center [32, 84] width 29 height 7
click at [30, 84] on icon at bounding box center [28, 84] width 4 height 5
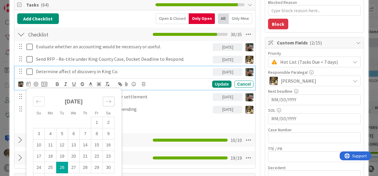
click at [112, 98] on div "Move forward to switch to the next month." at bounding box center [109, 102] width 12 height 10
click at [60, 120] on td "2" at bounding box center [62, 122] width 12 height 11
type input "[DATE]"
type textarea "x"
click at [212, 81] on div "Update" at bounding box center [221, 84] width 19 height 7
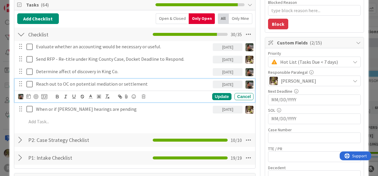
click at [70, 82] on p "Reach out to OC on potential mediation or settlement" at bounding box center [123, 84] width 174 height 7
click at [30, 96] on icon at bounding box center [28, 96] width 4 height 5
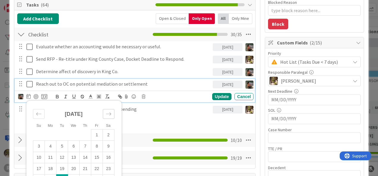
click at [112, 113] on div "Move forward to switch to the next month." at bounding box center [109, 114] width 12 height 10
click at [66, 134] on td "2" at bounding box center [62, 134] width 12 height 11
type input "[DATE]"
type textarea "x"
click at [216, 95] on div "Update" at bounding box center [221, 96] width 19 height 7
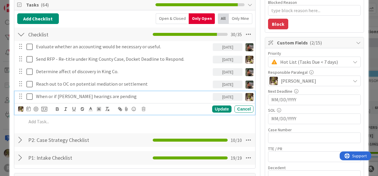
click at [128, 96] on p "When or if [PERSON_NAME] hearings are pending" at bounding box center [123, 96] width 174 height 7
click at [28, 110] on icon at bounding box center [28, 109] width 4 height 5
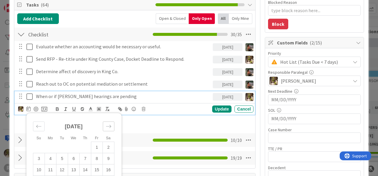
click at [109, 125] on icon "Move forward to switch to the next month." at bounding box center [109, 127] width 6 height 6
drag, startPoint x: 59, startPoint y: 144, endPoint x: 97, endPoint y: 136, distance: 38.5
click at [59, 144] on td "2" at bounding box center [62, 147] width 12 height 11
type input "[DATE]"
click at [212, 107] on div "Update" at bounding box center [221, 109] width 19 height 7
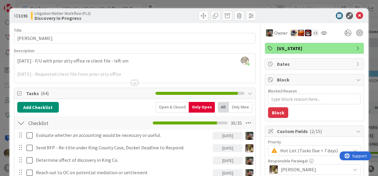
scroll to position [0, 0]
click at [151, 103] on div "Add Checklist Open & Closed Only Open All Only Mine Checklist Checklist Name 9 …" at bounding box center [134, 171] width 241 height 145
click at [355, 19] on body "R Kanban Litigation Matter Workflow (FL2) 1x 2x 3x 0 Board Policies and FAQs Ad…" at bounding box center [189, 88] width 378 height 176
click at [358, 14] on icon at bounding box center [359, 15] width 7 height 7
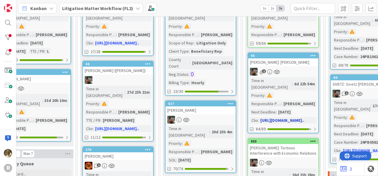
click at [304, 68] on div "1" at bounding box center [283, 72] width 70 height 8
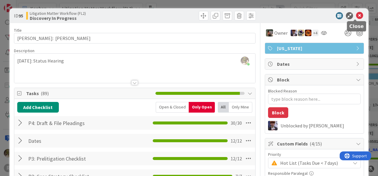
click at [356, 13] on icon at bounding box center [359, 15] width 7 height 7
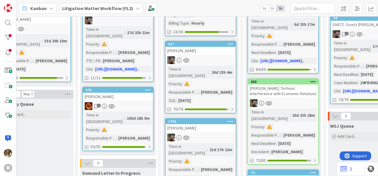
scroll to position [148, 262]
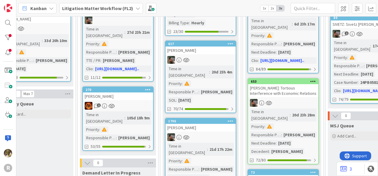
click at [289, 84] on div "[PERSON_NAME]: Tortious Interference with Economic Relations" at bounding box center [283, 90] width 70 height 13
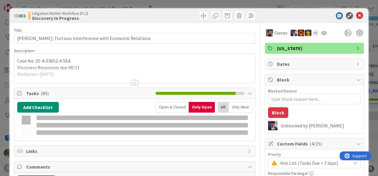
type textarea "x"
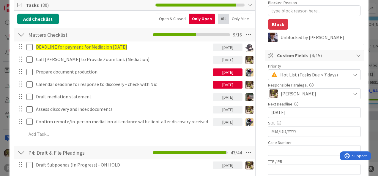
scroll to position [89, 0]
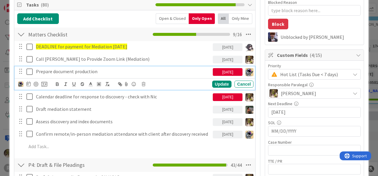
drag, startPoint x: 31, startPoint y: 69, endPoint x: 365, endPoint y: 161, distance: 346.1
click at [364, 162] on div "ID 653 Litigation Matter Workflow (FL2) Discovery In Progress Title 52 / 128 [P…" at bounding box center [189, 88] width 378 height 176
click at [30, 83] on icon at bounding box center [28, 84] width 4 height 5
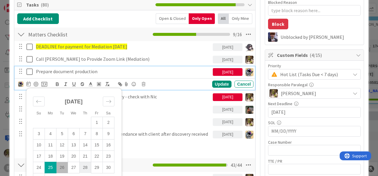
click at [86, 168] on td "28" at bounding box center [85, 167] width 12 height 11
type input "[DATE]"
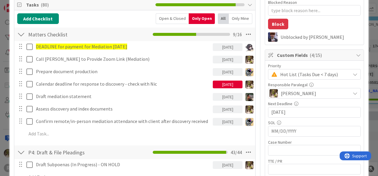
click at [220, 82] on div "DEADLINE for payment for Mediation [DATE] [DATE] Update Cancel Call [PERSON_NAM…" at bounding box center [134, 91] width 235 height 100
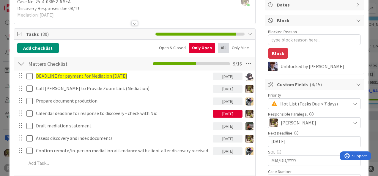
scroll to position [59, 0]
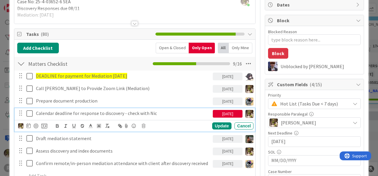
click at [165, 113] on p "Calendar deadline for response to discovery - check with Nic" at bounding box center [123, 113] width 174 height 7
click at [29, 126] on icon at bounding box center [28, 126] width 4 height 5
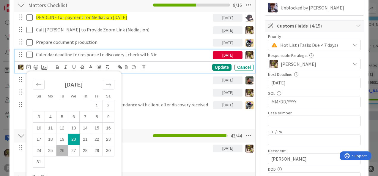
scroll to position [118, 0]
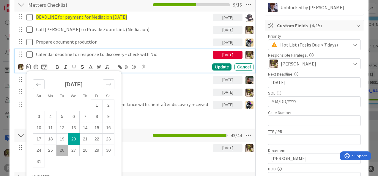
click at [75, 137] on td "20" at bounding box center [74, 139] width 12 height 11
type textarea "x"
click at [216, 64] on div "Update" at bounding box center [221, 67] width 19 height 7
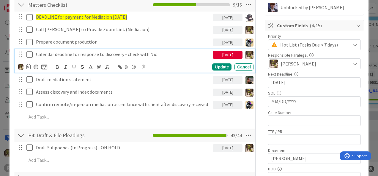
click at [142, 55] on p "Calendar deadline for response to discovery - check with Nic" at bounding box center [123, 54] width 174 height 7
click at [28, 68] on icon at bounding box center [28, 66] width 4 height 5
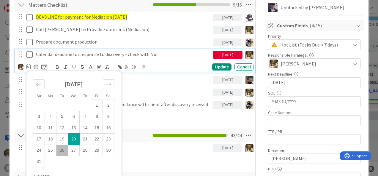
click at [61, 150] on td "26" at bounding box center [62, 150] width 12 height 11
type input "[DATE]"
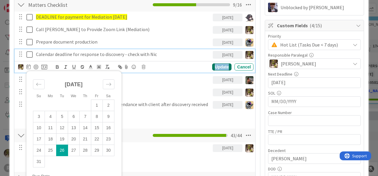
click at [216, 65] on div "Update" at bounding box center [221, 67] width 19 height 7
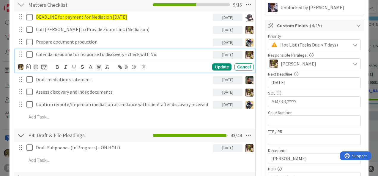
click at [153, 53] on p "Calendar deadline for response to discovery - check with Nic" at bounding box center [123, 54] width 174 height 7
click at [36, 67] on div at bounding box center [36, 67] width 5 height 5
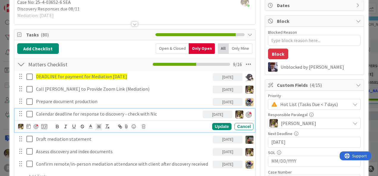
scroll to position [59, 0]
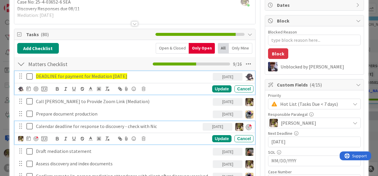
click at [117, 77] on span "DEADLINE for payment for Mediation [DATE]" at bounding box center [81, 76] width 91 height 6
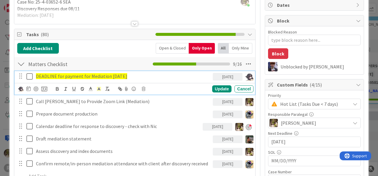
click at [135, 76] on p "DEADLINE for payment for Mediation [DATE]" at bounding box center [123, 76] width 174 height 7
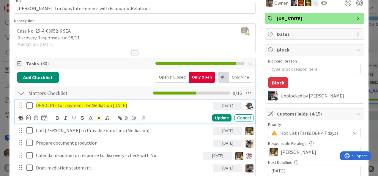
scroll to position [30, 0]
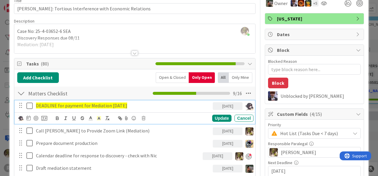
click at [132, 55] on div at bounding box center [134, 53] width 7 height 5
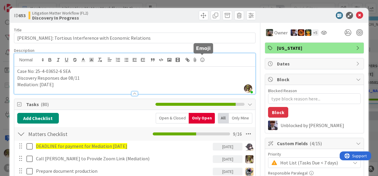
scroll to position [0, 0]
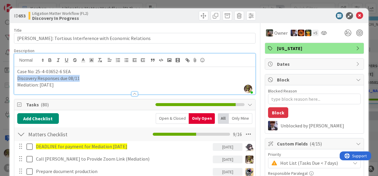
drag, startPoint x: 80, startPoint y: 79, endPoint x: 15, endPoint y: 77, distance: 64.7
click at [15, 77] on div "Case No: 25-4-03652-6 SEA Discovery Responses due 08/11 Mediation: [DATE]" at bounding box center [134, 80] width 241 height 27
click at [78, 82] on p "Mediation: [DATE]" at bounding box center [134, 85] width 235 height 7
click at [68, 83] on p "Mediation: [DATE]" at bounding box center [134, 85] width 235 height 7
click at [356, 16] on icon at bounding box center [359, 15] width 7 height 7
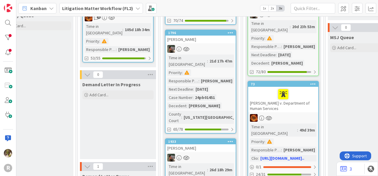
scroll to position [236, 262]
click at [299, 88] on div at bounding box center [283, 94] width 67 height 12
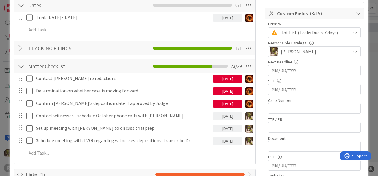
scroll to position [118, 0]
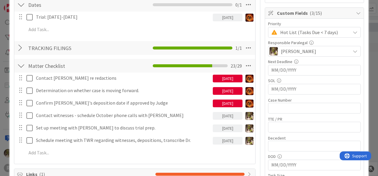
drag, startPoint x: 258, startPoint y: 132, endPoint x: 97, endPoint y: 54, distance: 179.0
click at [97, 54] on div "TRACKING FILINGS Checklist Name 16 / 64 TRACKING FILINGS 1 / 1" at bounding box center [134, 48] width 241 height 15
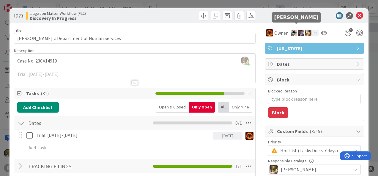
scroll to position [0, 0]
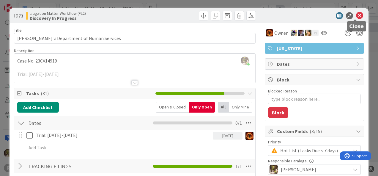
drag, startPoint x: 356, startPoint y: 16, endPoint x: 363, endPoint y: 13, distance: 8.0
click at [356, 16] on icon at bounding box center [359, 15] width 7 height 7
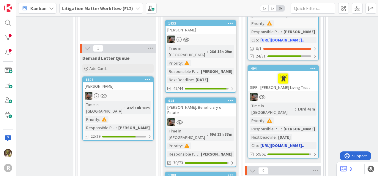
scroll to position [355, 262]
click at [302, 72] on div at bounding box center [283, 78] width 67 height 12
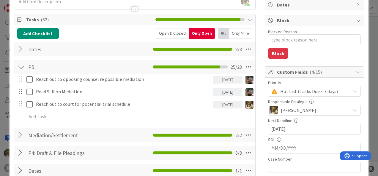
scroll to position [59, 0]
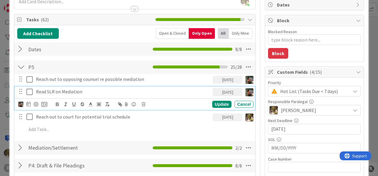
click at [90, 91] on p "Read SLR on Mediation" at bounding box center [123, 91] width 174 height 7
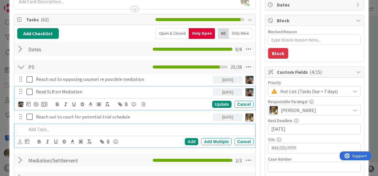
click at [92, 126] on p at bounding box center [138, 129] width 224 height 7
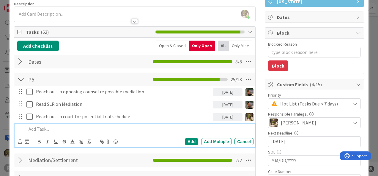
click at [134, 148] on div "P5 Checklist Name 2 / 64 P5 25 / 28 Reach out to opposing counsel re possible m…" at bounding box center [134, 111] width 241 height 78
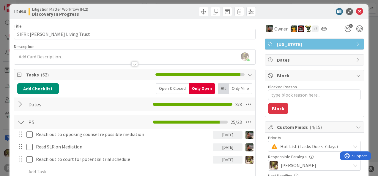
scroll to position [0, 0]
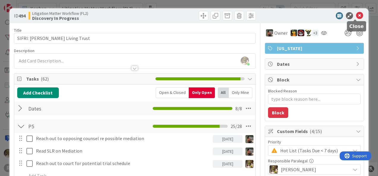
click at [356, 17] on icon at bounding box center [359, 15] width 7 height 7
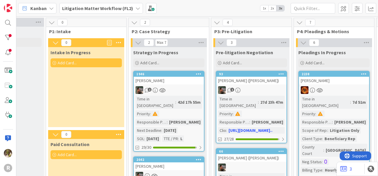
scroll to position [0, 135]
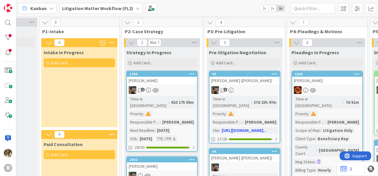
click at [334, 88] on div at bounding box center [327, 90] width 70 height 8
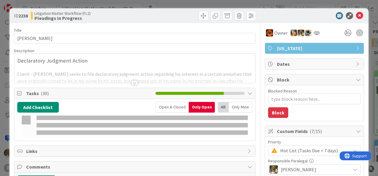
type textarea "x"
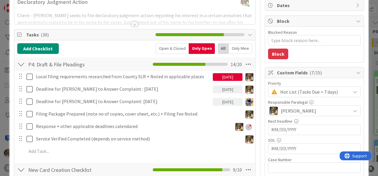
scroll to position [59, 0]
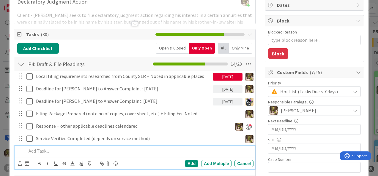
click at [61, 148] on p at bounding box center [138, 151] width 224 height 7
click at [19, 162] on icon at bounding box center [20, 164] width 4 height 4
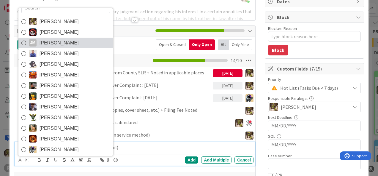
scroll to position [10, 0]
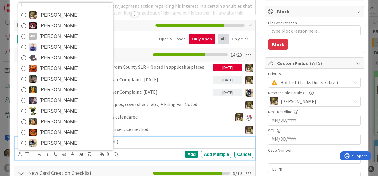
drag, startPoint x: 49, startPoint y: 14, endPoint x: 48, endPoint y: 18, distance: 4.0
click at [49, 14] on span "[PERSON_NAME]" at bounding box center [58, 15] width 39 height 9
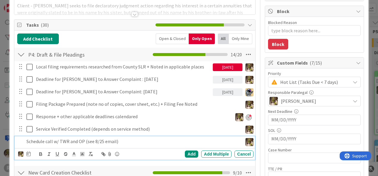
scroll to position [69, 0]
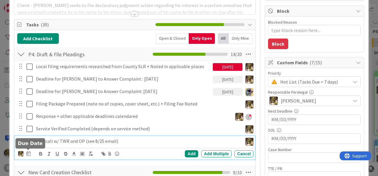
click at [29, 153] on icon at bounding box center [28, 153] width 4 height 5
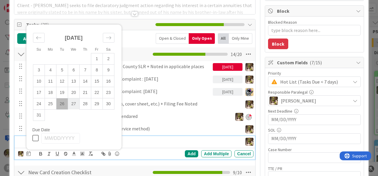
click at [70, 102] on td "27" at bounding box center [74, 103] width 12 height 11
click at [189, 154] on div "Add" at bounding box center [191, 154] width 13 height 7
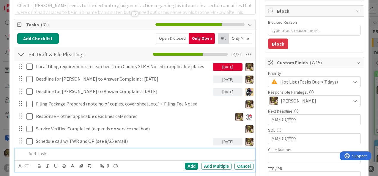
click at [68, 155] on p at bounding box center [138, 154] width 224 height 7
click at [18, 166] on icon at bounding box center [20, 166] width 4 height 4
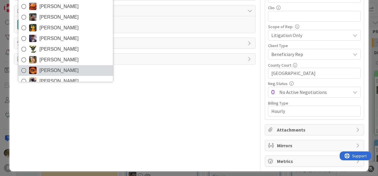
scroll to position [0, 0]
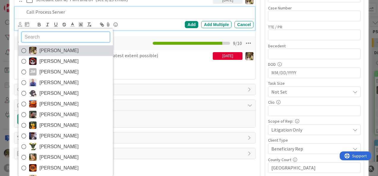
click at [54, 49] on span "[PERSON_NAME]" at bounding box center [58, 50] width 39 height 9
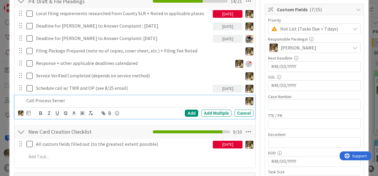
scroll to position [122, 0]
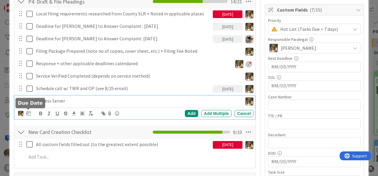
click at [27, 113] on icon at bounding box center [28, 113] width 4 height 5
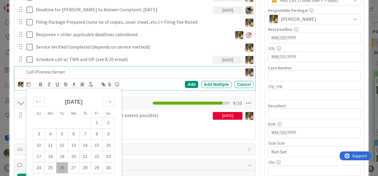
scroll to position [151, 0]
drag, startPoint x: 64, startPoint y: 167, endPoint x: 156, endPoint y: 107, distance: 110.4
click at [64, 167] on td "26" at bounding box center [62, 167] width 12 height 11
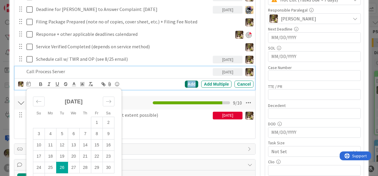
click at [187, 83] on div "Add" at bounding box center [191, 84] width 13 height 7
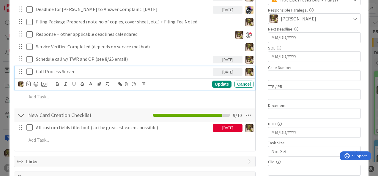
click at [49, 70] on p "Call Process Server" at bounding box center [123, 71] width 174 height 7
click at [35, 82] on div at bounding box center [36, 84] width 5 height 5
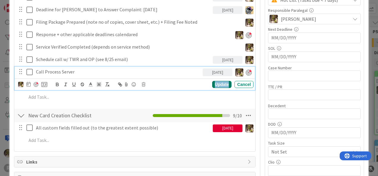
scroll to position [151, 0]
click at [221, 86] on div "Update" at bounding box center [221, 84] width 19 height 7
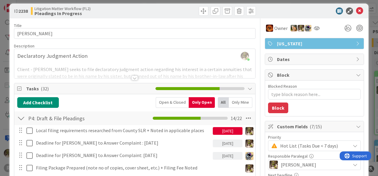
scroll to position [0, 0]
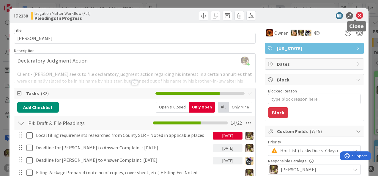
click at [356, 17] on icon at bounding box center [359, 15] width 7 height 7
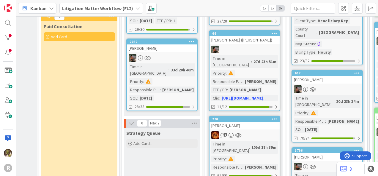
click at [316, 80] on link "617 [PERSON_NAME][DEMOGRAPHIC_DATA] Time in [GEOGRAPHIC_DATA] : 20d 23h 34m Pri…" at bounding box center [326, 106] width 71 height 73
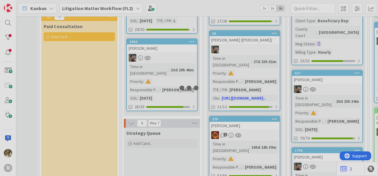
scroll to position [118, 135]
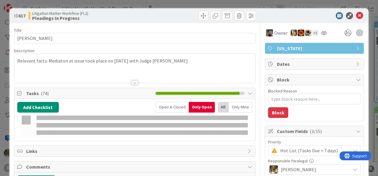
type textarea "x"
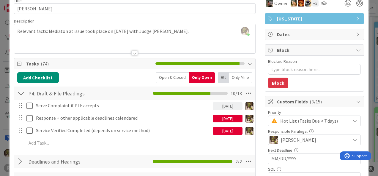
scroll to position [29, 0]
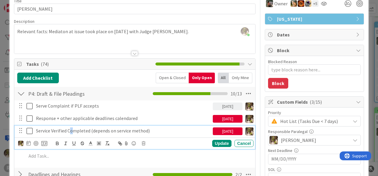
click at [71, 131] on p "Service Verified Completed (depends on service method)" at bounding box center [123, 131] width 174 height 7
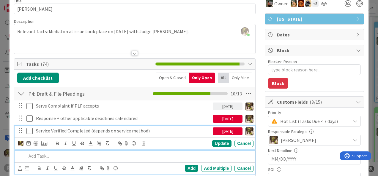
click at [44, 154] on p at bounding box center [138, 156] width 224 height 7
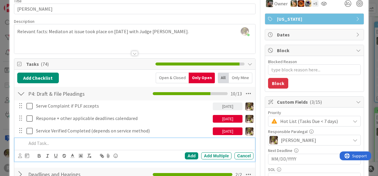
scroll to position [17, 0]
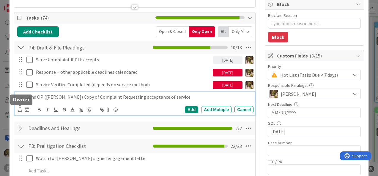
click at [20, 109] on icon at bounding box center [20, 109] width 4 height 4
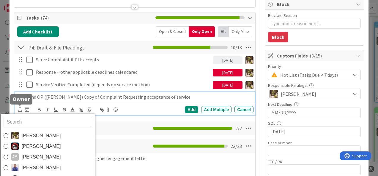
scroll to position [76, 0]
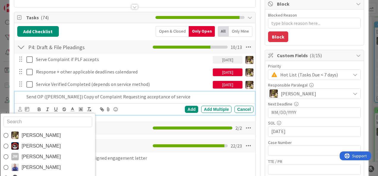
click at [39, 137] on span "[PERSON_NAME]" at bounding box center [40, 135] width 39 height 9
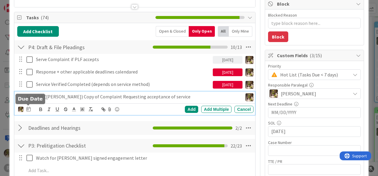
click at [28, 110] on icon at bounding box center [28, 109] width 4 height 5
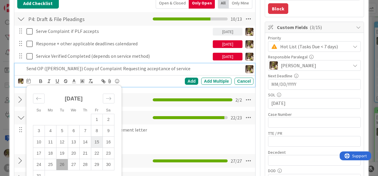
drag, startPoint x: 75, startPoint y: 167, endPoint x: 93, endPoint y: 145, distance: 27.2
click at [75, 166] on td "27" at bounding box center [74, 164] width 12 height 11
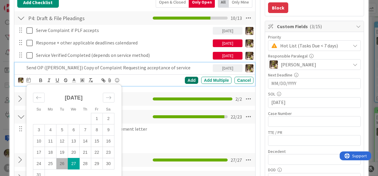
scroll to position [105, 0]
click at [185, 82] on div "Add" at bounding box center [191, 80] width 13 height 7
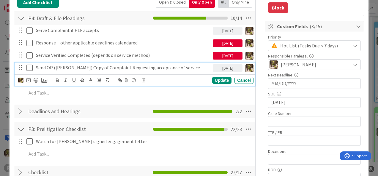
click at [128, 66] on p "Send OP ([PERSON_NAME]) Copy of Complaint Requesting acceptance of service" at bounding box center [123, 67] width 174 height 7
click at [35, 79] on div at bounding box center [36, 80] width 5 height 5
click at [219, 79] on div "Update" at bounding box center [221, 80] width 19 height 7
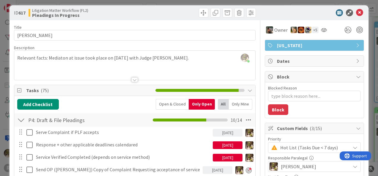
scroll to position [0, 0]
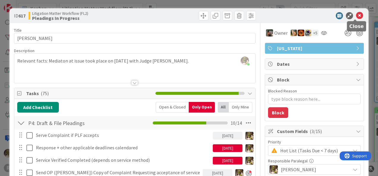
click at [356, 15] on icon at bounding box center [359, 15] width 7 height 7
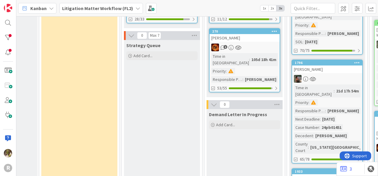
click at [329, 66] on div "[PERSON_NAME]" at bounding box center [327, 70] width 70 height 8
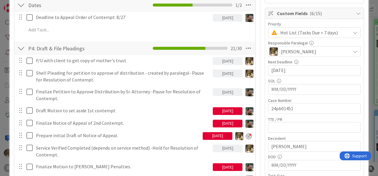
scroll to position [118, 0]
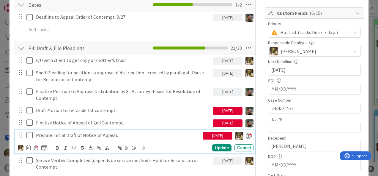
click at [132, 136] on p "Prepare initial Draft of Notice of Appeal." at bounding box center [118, 135] width 164 height 7
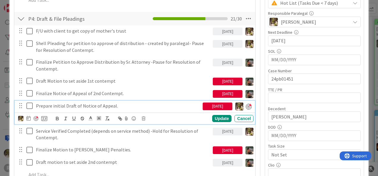
scroll to position [148, 0]
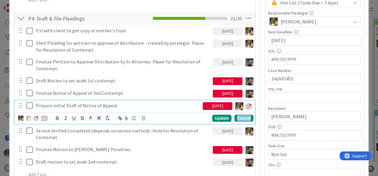
click at [245, 117] on div "Cancel" at bounding box center [243, 118] width 19 height 7
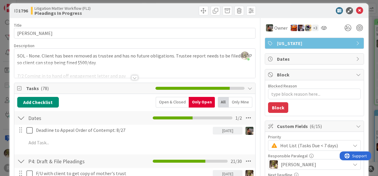
scroll to position [0, 0]
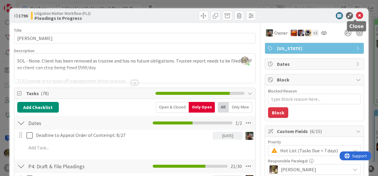
click at [356, 16] on icon at bounding box center [359, 15] width 7 height 7
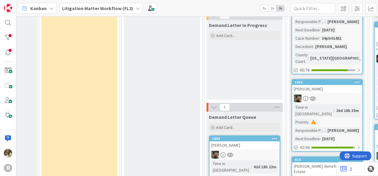
click at [328, 79] on link "1933 [PERSON_NAME] Time in [GEOGRAPHIC_DATA] : 26d 18h 35m Priority : Responsib…" at bounding box center [326, 115] width 71 height 73
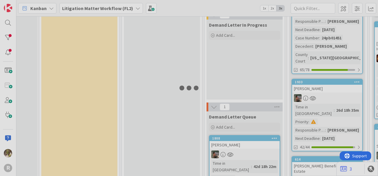
scroll to position [296, 135]
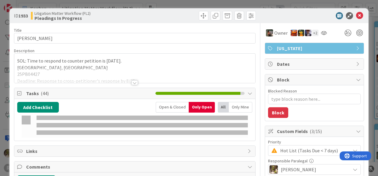
type textarea "x"
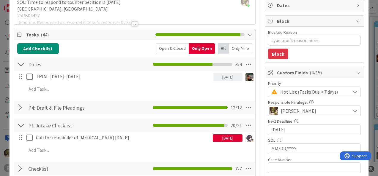
scroll to position [59, 0]
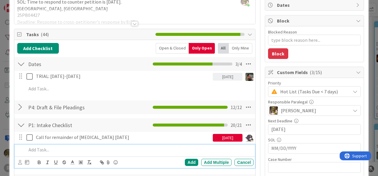
click at [115, 149] on p at bounding box center [138, 150] width 224 height 7
drag, startPoint x: 17, startPoint y: 162, endPoint x: 23, endPoint y: 163, distance: 6.4
click at [19, 162] on div "Add Add Multiple Cancel" at bounding box center [135, 163] width 240 height 12
click at [20, 163] on icon at bounding box center [20, 162] width 4 height 4
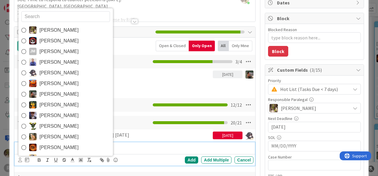
drag, startPoint x: 67, startPoint y: 31, endPoint x: 68, endPoint y: 36, distance: 4.8
click at [67, 31] on span "[PERSON_NAME]" at bounding box center [58, 30] width 39 height 9
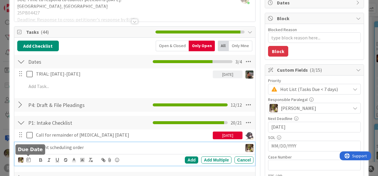
click at [28, 160] on icon at bounding box center [28, 160] width 4 height 5
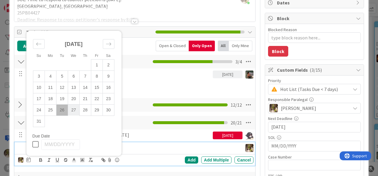
click at [73, 112] on td "27" at bounding box center [74, 110] width 12 height 11
drag, startPoint x: 171, startPoint y: 147, endPoint x: 133, endPoint y: 157, distance: 39.4
click at [171, 147] on p "Send client scheduling order" at bounding box center [118, 147] width 184 height 7
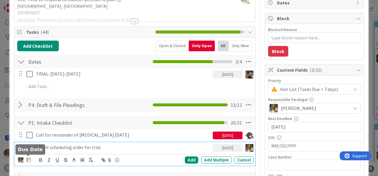
click at [26, 159] on icon at bounding box center [28, 160] width 4 height 5
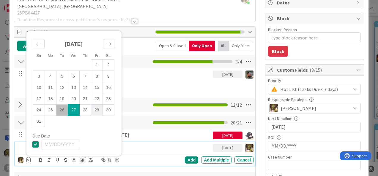
click at [94, 107] on td "29" at bounding box center [97, 110] width 12 height 11
click at [189, 162] on div "Add" at bounding box center [191, 160] width 13 height 7
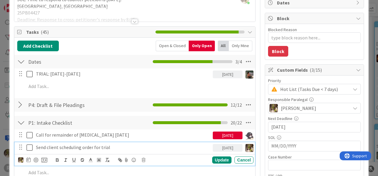
click at [156, 149] on p "Send client scheduling order for trial" at bounding box center [123, 147] width 174 height 7
click at [212, 159] on div "Update" at bounding box center [221, 160] width 19 height 7
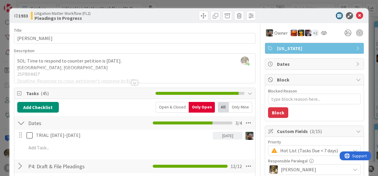
scroll to position [0, 0]
drag, startPoint x: 354, startPoint y: 17, endPoint x: 359, endPoint y: 22, distance: 7.8
click at [356, 17] on icon at bounding box center [359, 15] width 7 height 7
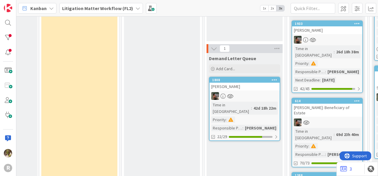
scroll to position [354, 135]
click at [329, 118] on div at bounding box center [327, 122] width 70 height 8
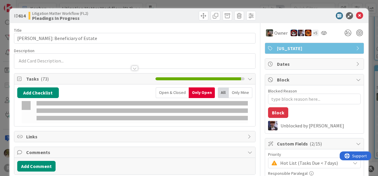
type textarea "x"
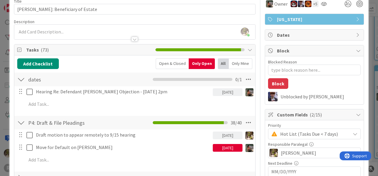
scroll to position [29, 0]
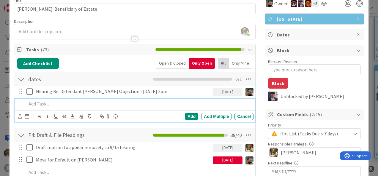
click at [90, 103] on p at bounding box center [138, 104] width 224 height 7
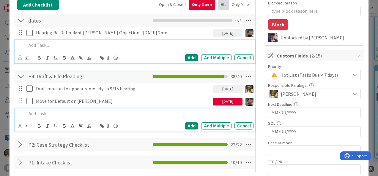
click at [45, 110] on p at bounding box center [138, 113] width 224 height 7
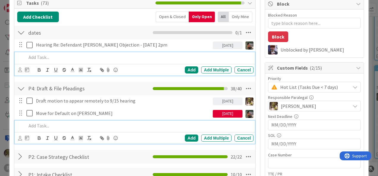
scroll to position [76, 0]
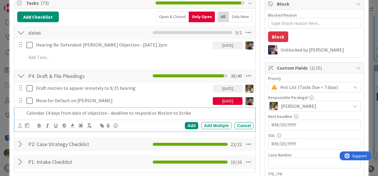
click at [134, 111] on p "Calendar 14 days from date of objection - deadline to respond or Motion to Stri…" at bounding box center [138, 113] width 224 height 7
click at [19, 124] on icon at bounding box center [20, 126] width 4 height 4
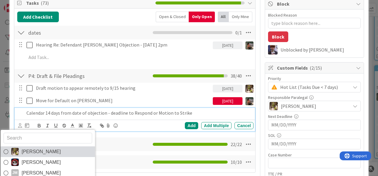
click at [26, 151] on span "[PERSON_NAME]" at bounding box center [40, 152] width 39 height 9
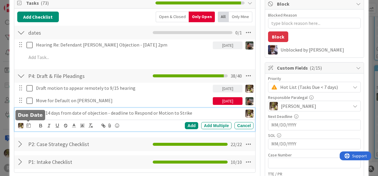
click at [30, 125] on icon at bounding box center [28, 125] width 4 height 5
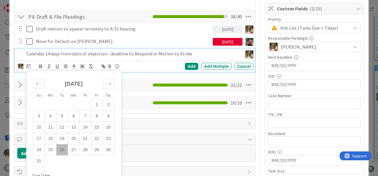
scroll to position [135, 0]
click at [93, 151] on td "29" at bounding box center [97, 149] width 12 height 11
click at [110, 83] on icon "Move forward to switch to the next month." at bounding box center [109, 84] width 6 height 6
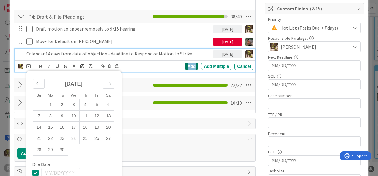
click at [191, 64] on div "Add" at bounding box center [191, 66] width 13 height 7
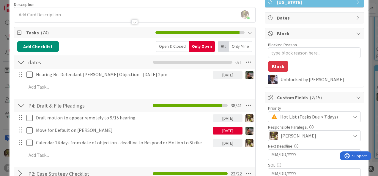
scroll to position [46, 0]
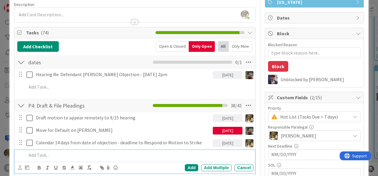
click at [59, 153] on p at bounding box center [138, 155] width 224 height 7
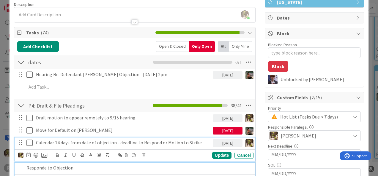
drag, startPoint x: 91, startPoint y: 146, endPoint x: 79, endPoint y: 154, distance: 15.0
click at [90, 148] on div "Calendar 14 days from date of objection - deadline to Respond or Motion to Stri…" at bounding box center [135, 149] width 240 height 23
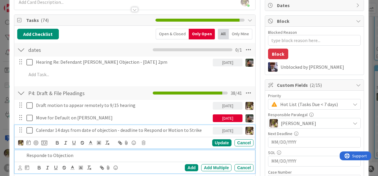
click at [46, 156] on p "Responde to Objection" at bounding box center [138, 155] width 224 height 7
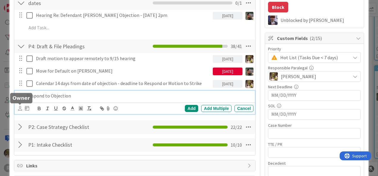
click at [19, 106] on icon at bounding box center [20, 108] width 4 height 4
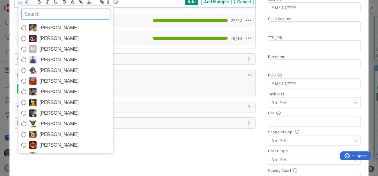
click at [74, 27] on link "[PERSON_NAME]" at bounding box center [65, 28] width 94 height 11
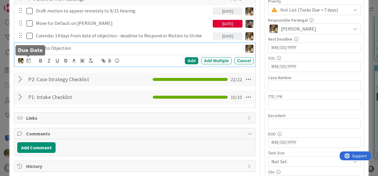
click at [30, 60] on icon at bounding box center [28, 60] width 4 height 5
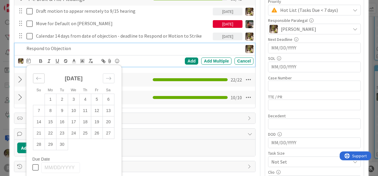
click at [41, 80] on icon "Move backward to switch to the previous month." at bounding box center [39, 79] width 6 height 6
click at [99, 145] on td "29" at bounding box center [97, 144] width 12 height 11
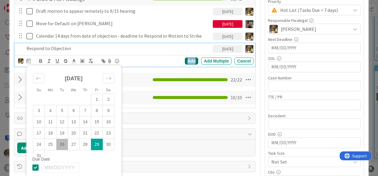
click at [187, 59] on div "Add" at bounding box center [191, 61] width 13 height 7
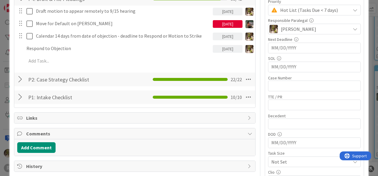
type textarea "x"
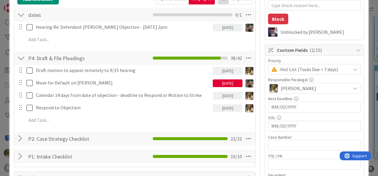
scroll to position [94, 0]
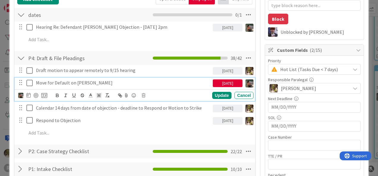
click at [87, 83] on p "Move for Default on [PERSON_NAME]" at bounding box center [123, 83] width 174 height 7
drag, startPoint x: 169, startPoint y: 88, endPoint x: 176, endPoint y: 86, distance: 7.9
drag, startPoint x: 176, startPoint y: 86, endPoint x: 121, endPoint y: 58, distance: 62.4
click at [121, 58] on div "P4: Draft & File Pleadings Checklist Name 26 / 64 P4: Draft & File Pleadings 38…" at bounding box center [134, 58] width 241 height 14
click at [97, 82] on p "Move for Default on [PERSON_NAME]" at bounding box center [123, 83] width 174 height 7
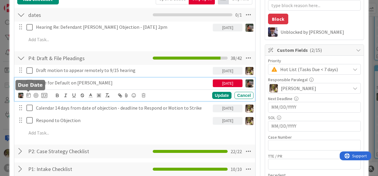
click at [27, 94] on icon at bounding box center [28, 95] width 4 height 5
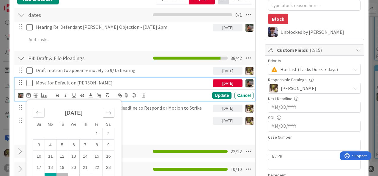
click at [109, 112] on icon "Move forward to switch to the next month." at bounding box center [109, 113] width 6 height 6
click at [38, 112] on icon "Move backward to switch to the previous month." at bounding box center [38, 112] width 5 height 3
click at [65, 157] on td "16" at bounding box center [62, 156] width 12 height 11
type input "[DATE]"
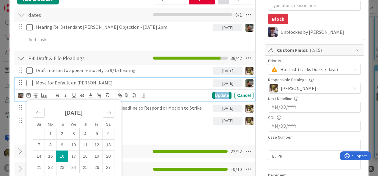
click at [217, 93] on div "Update" at bounding box center [221, 95] width 19 height 7
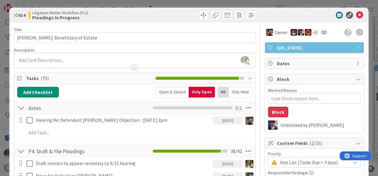
scroll to position [0, 0]
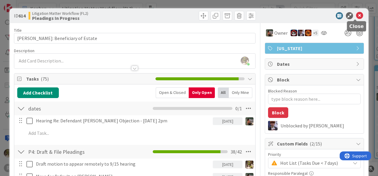
drag, startPoint x: 352, startPoint y: 15, endPoint x: 356, endPoint y: 14, distance: 3.8
click at [356, 15] on icon at bounding box center [359, 15] width 7 height 7
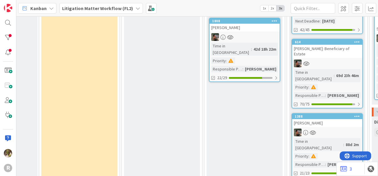
click at [331, 119] on div "[PERSON_NAME]" at bounding box center [327, 123] width 70 height 8
type textarea "x"
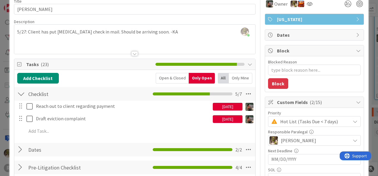
scroll to position [29, 0]
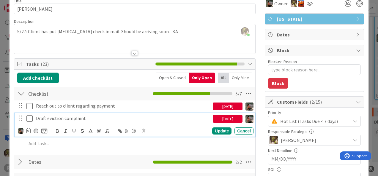
click at [92, 118] on p "Draft eviction complaint" at bounding box center [123, 118] width 174 height 7
click at [28, 131] on icon at bounding box center [28, 131] width 4 height 5
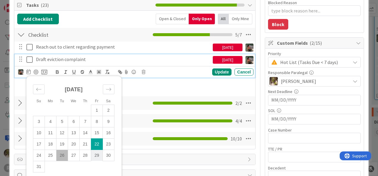
scroll to position [88, 0]
click at [93, 153] on td "29" at bounding box center [97, 155] width 12 height 11
type input "[DATE]"
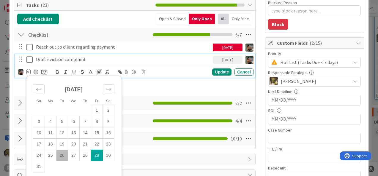
type textarea "x"
click at [218, 72] on div "Update" at bounding box center [221, 72] width 19 height 7
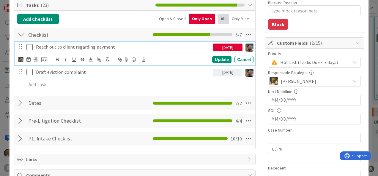
click at [125, 44] on p "Reach out to client regarding payment" at bounding box center [123, 47] width 174 height 7
click at [29, 59] on icon at bounding box center [28, 59] width 4 height 5
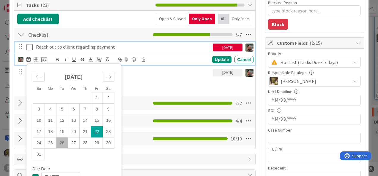
click at [64, 141] on td "26" at bounding box center [62, 142] width 12 height 11
type input "[DATE]"
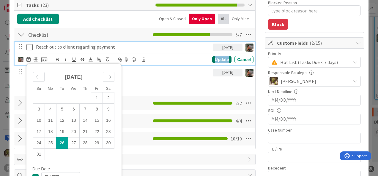
click at [219, 58] on div "Update" at bounding box center [221, 59] width 19 height 7
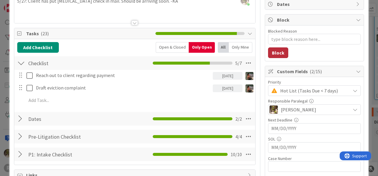
scroll to position [59, 0]
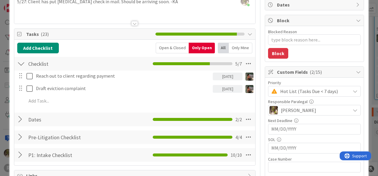
drag, startPoint x: 264, startPoint y: 57, endPoint x: 216, endPoint y: 9, distance: 68.4
click at [216, 9] on div at bounding box center [134, 16] width 241 height 15
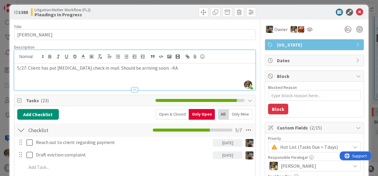
scroll to position [0, 0]
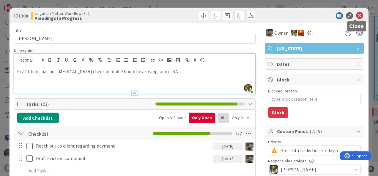
click at [356, 15] on icon at bounding box center [359, 15] width 7 height 7
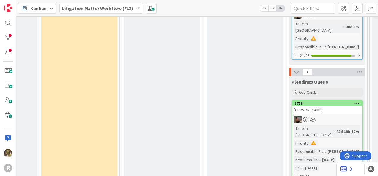
click at [330, 116] on div at bounding box center [327, 120] width 70 height 8
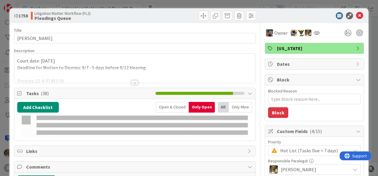
type textarea "x"
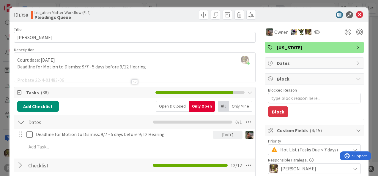
scroll to position [1, 0]
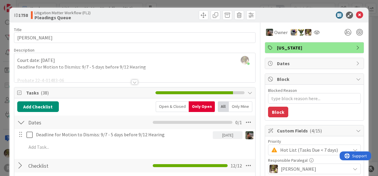
click at [133, 82] on div at bounding box center [134, 82] width 7 height 5
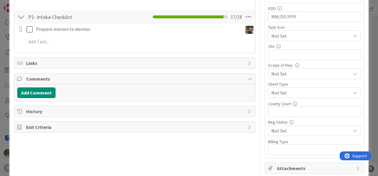
scroll to position [267, 0]
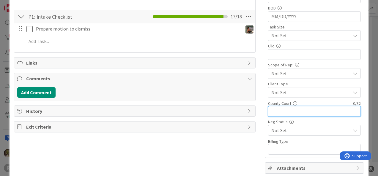
click at [275, 109] on input "text" at bounding box center [314, 111] width 93 height 11
type input "[PERSON_NAME]"
type textarea "x"
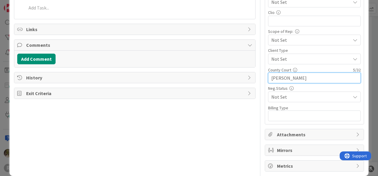
scroll to position [305, 0]
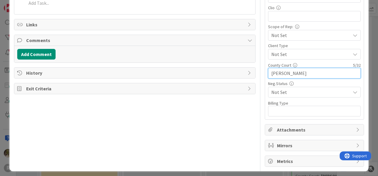
type input "[PERSON_NAME]"
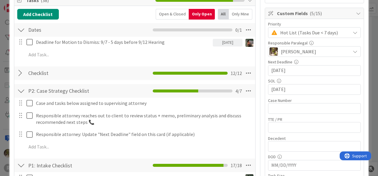
scroll to position [118, 0]
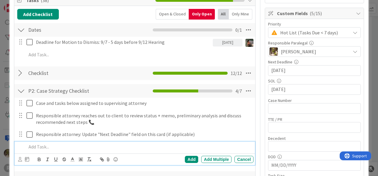
drag, startPoint x: 49, startPoint y: 144, endPoint x: 40, endPoint y: 138, distance: 11.4
click at [49, 145] on p at bounding box center [138, 147] width 224 height 7
click at [19, 159] on icon at bounding box center [20, 159] width 4 height 4
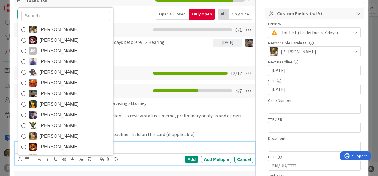
click at [58, 90] on span "[PERSON_NAME]" at bounding box center [58, 93] width 39 height 9
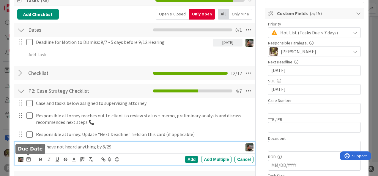
click at [30, 159] on icon at bounding box center [28, 159] width 4 height 5
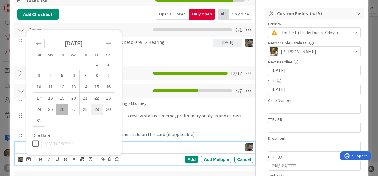
click at [97, 110] on td "29" at bounding box center [97, 109] width 12 height 11
click at [191, 159] on div "Add" at bounding box center [191, 159] width 13 height 7
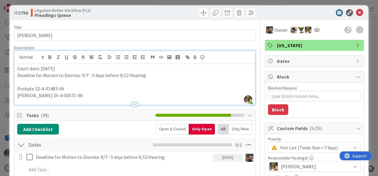
scroll to position [0, 0]
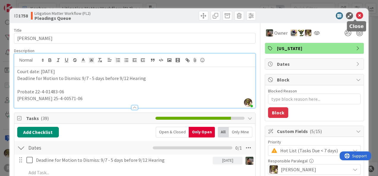
click at [357, 15] on icon at bounding box center [359, 15] width 7 height 7
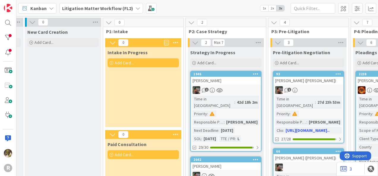
scroll to position [0, 77]
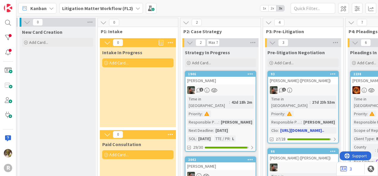
click at [319, 80] on div "[PERSON_NAME] ([PERSON_NAME])" at bounding box center [303, 81] width 70 height 8
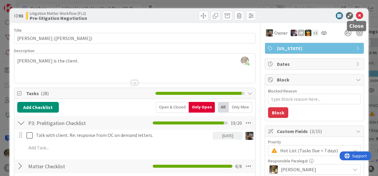
click at [356, 16] on icon at bounding box center [359, 15] width 7 height 7
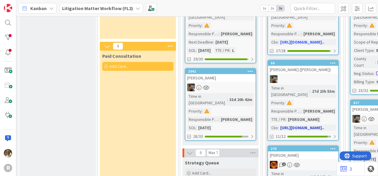
scroll to position [88, 77]
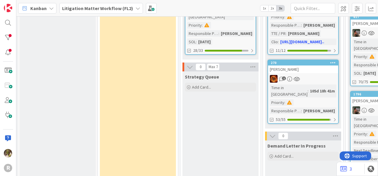
click at [324, 60] on link "270 [PERSON_NAME] 1 Time in Column : 105d 18h 41m Priority : Responsible Parale…" at bounding box center [302, 92] width 71 height 64
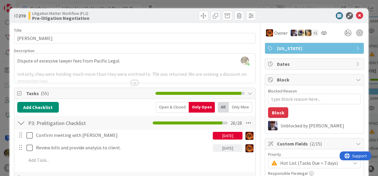
click at [133, 83] on div at bounding box center [134, 82] width 7 height 5
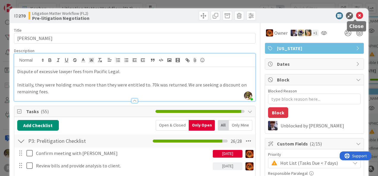
click at [357, 16] on icon at bounding box center [359, 15] width 7 height 7
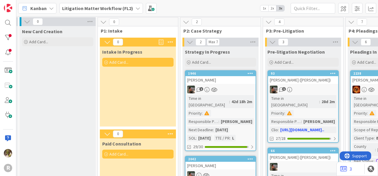
scroll to position [0, 77]
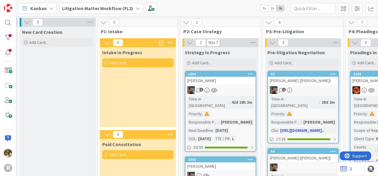
click at [231, 85] on link "1946 [PERSON_NAME] 1 Time in Column : 42d 18h 2m Priority : Responsible Paraleg…" at bounding box center [220, 111] width 71 height 81
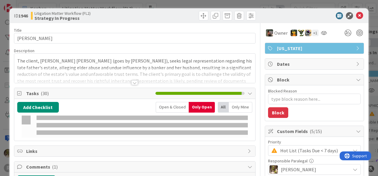
type textarea "x"
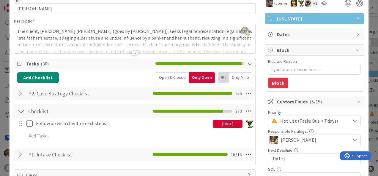
scroll to position [30, 0]
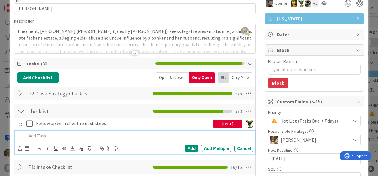
click at [96, 136] on p at bounding box center [138, 136] width 224 height 7
click at [20, 147] on icon at bounding box center [20, 148] width 4 height 4
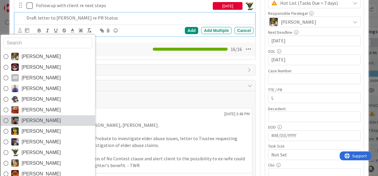
click at [47, 121] on span "[PERSON_NAME]" at bounding box center [40, 120] width 39 height 9
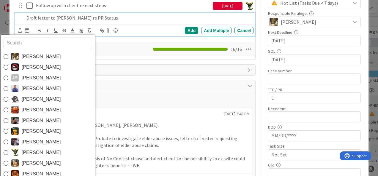
scroll to position [148, 0]
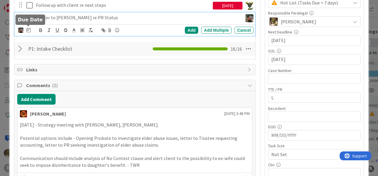
click at [26, 30] on icon at bounding box center [28, 30] width 4 height 5
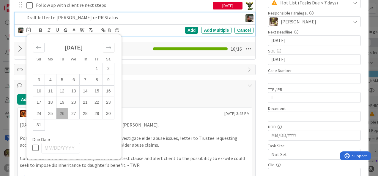
click at [112, 46] on div "Move forward to switch to the next month." at bounding box center [109, 48] width 12 height 10
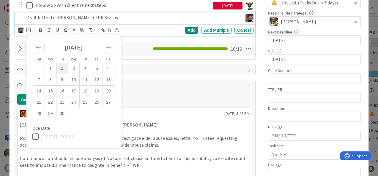
click at [62, 69] on td "2" at bounding box center [62, 68] width 12 height 11
click at [188, 29] on div "Add" at bounding box center [191, 30] width 13 height 7
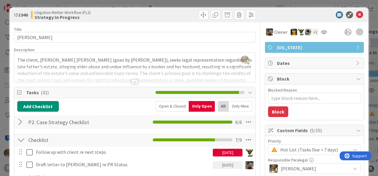
scroll to position [0, 0]
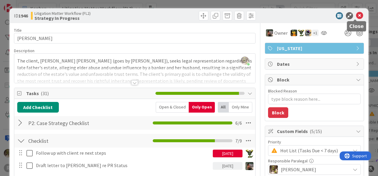
click at [356, 16] on icon at bounding box center [359, 15] width 7 height 7
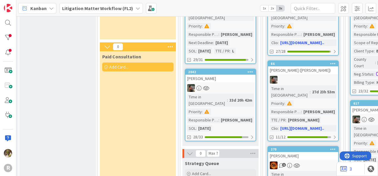
click at [213, 76] on link "2042 [PERSON_NAME] Time in Column : 33d 20h 42m Priority : Responsible Paralega…" at bounding box center [220, 105] width 71 height 73
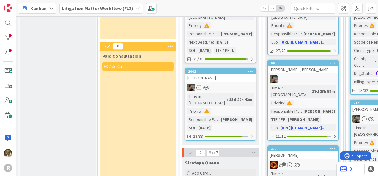
scroll to position [89, 77]
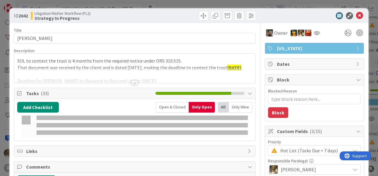
type textarea "x"
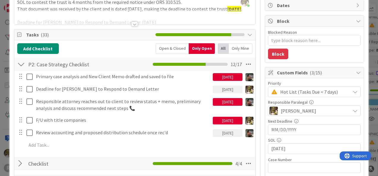
scroll to position [59, 0]
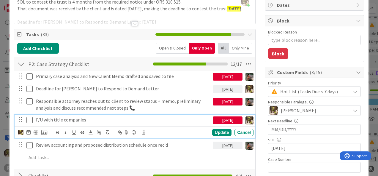
click at [96, 119] on p "F/U with title companies" at bounding box center [123, 120] width 174 height 7
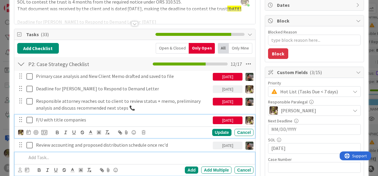
click at [169, 154] on p at bounding box center [138, 157] width 224 height 7
click at [145, 131] on div "F/U with title companies [DATE] Update Cancel" at bounding box center [135, 126] width 240 height 23
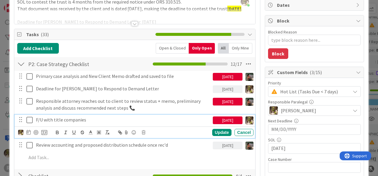
click at [26, 129] on div at bounding box center [28, 132] width 4 height 7
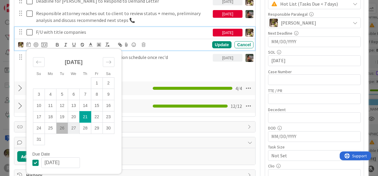
click at [74, 132] on td "27" at bounding box center [74, 128] width 12 height 11
type input "[DATE]"
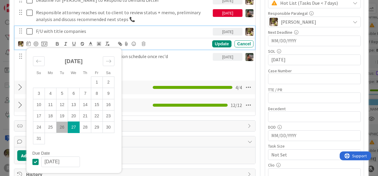
scroll to position [148, 0]
type textarea "x"
click at [210, 48] on div "Su Mo Tu We Th Fr Sa [DATE] 1 2 3 4 5 6 7 8 9 10 11 12 13 14 15 16 17 18 19 20 …" at bounding box center [135, 44] width 240 height 12
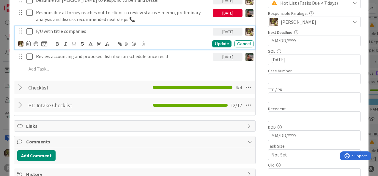
click at [219, 39] on div "Su Mo Tu We Th Fr Sa [DATE] 1 2 3 4 5 6 7 8 9 10 11 12 13 14 15 16 17 18 19 20 …" at bounding box center [135, 44] width 240 height 12
drag, startPoint x: 29, startPoint y: 42, endPoint x: 37, endPoint y: 41, distance: 8.9
click at [29, 41] on icon at bounding box center [28, 43] width 4 height 5
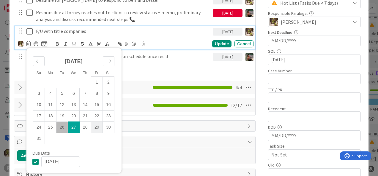
click at [95, 126] on td "29" at bounding box center [97, 127] width 12 height 11
type input "[DATE]"
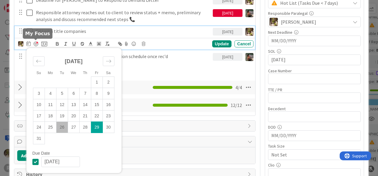
click at [36, 42] on div at bounding box center [36, 44] width 5 height 5
type textarea "x"
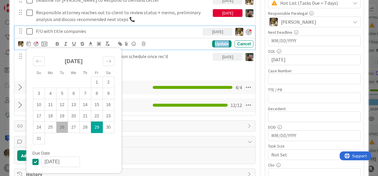
click at [217, 45] on div "Update" at bounding box center [221, 43] width 19 height 7
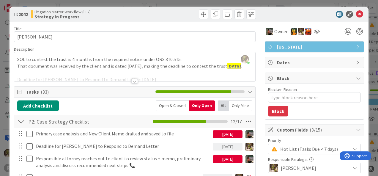
scroll to position [0, 0]
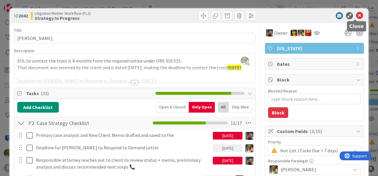
click at [356, 15] on icon at bounding box center [359, 15] width 7 height 7
